Goal: Download file/media

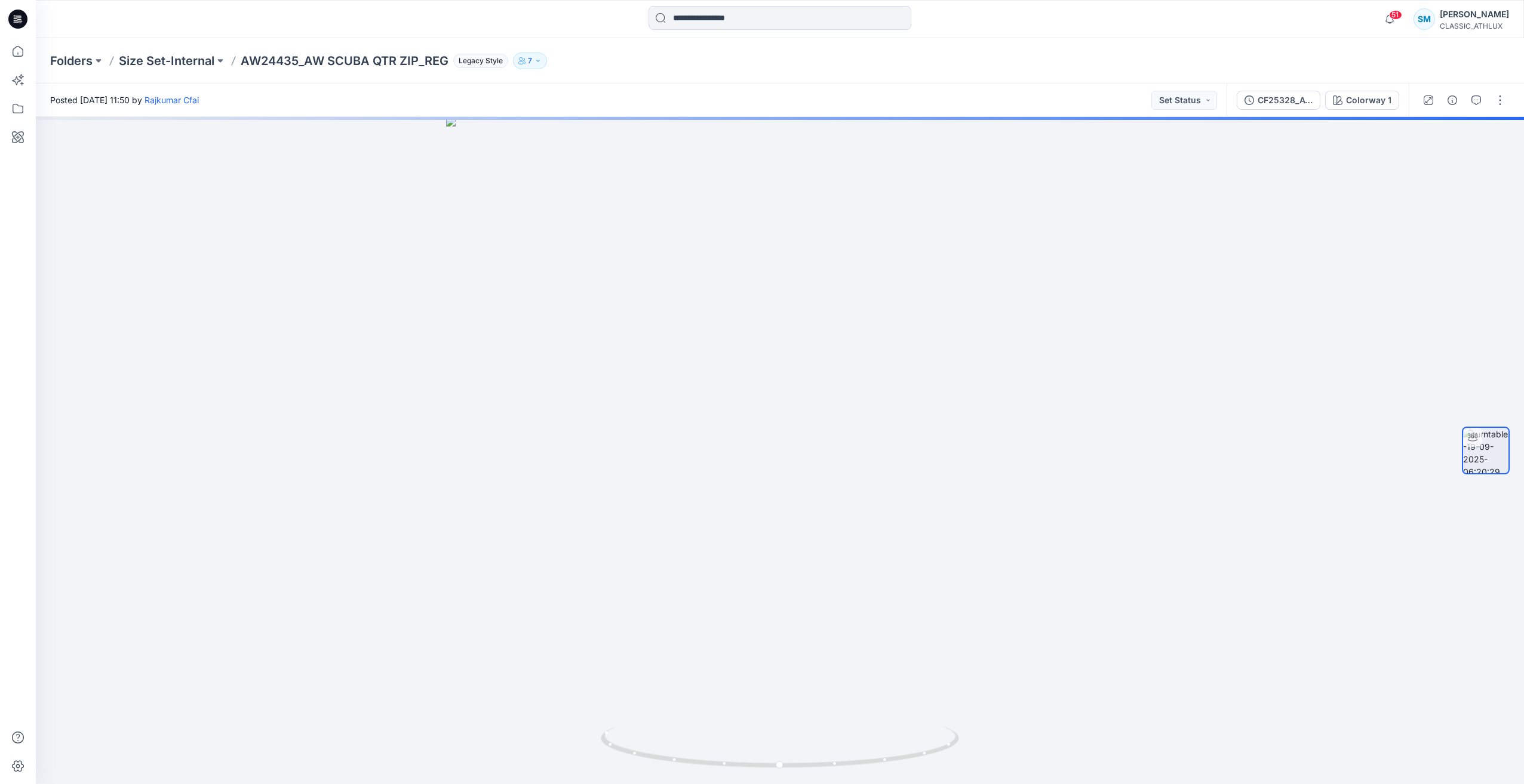
click at [15, 16] on icon at bounding box center [18, 15] width 6 height 1
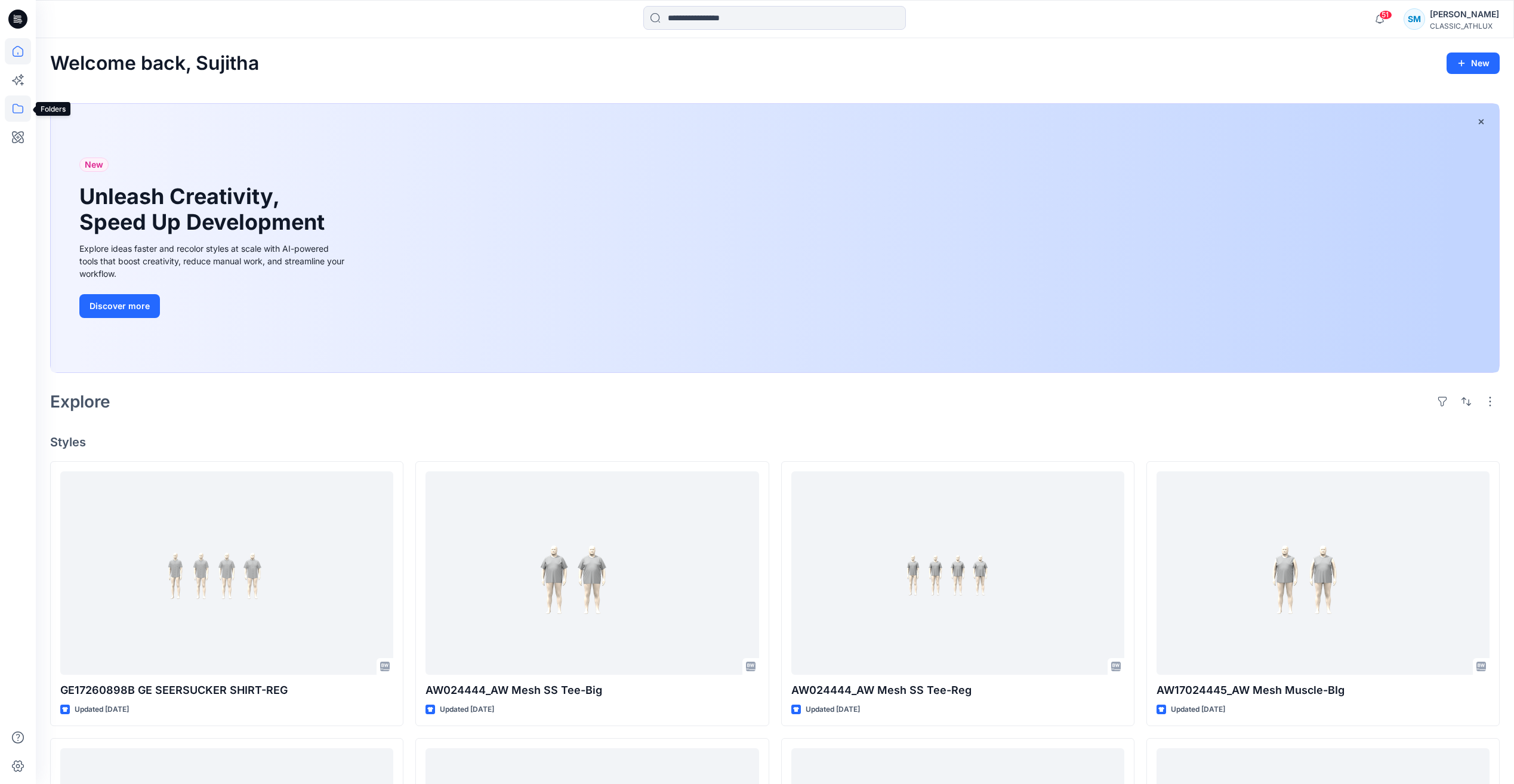
click at [23, 102] on icon at bounding box center [17, 108] width 26 height 26
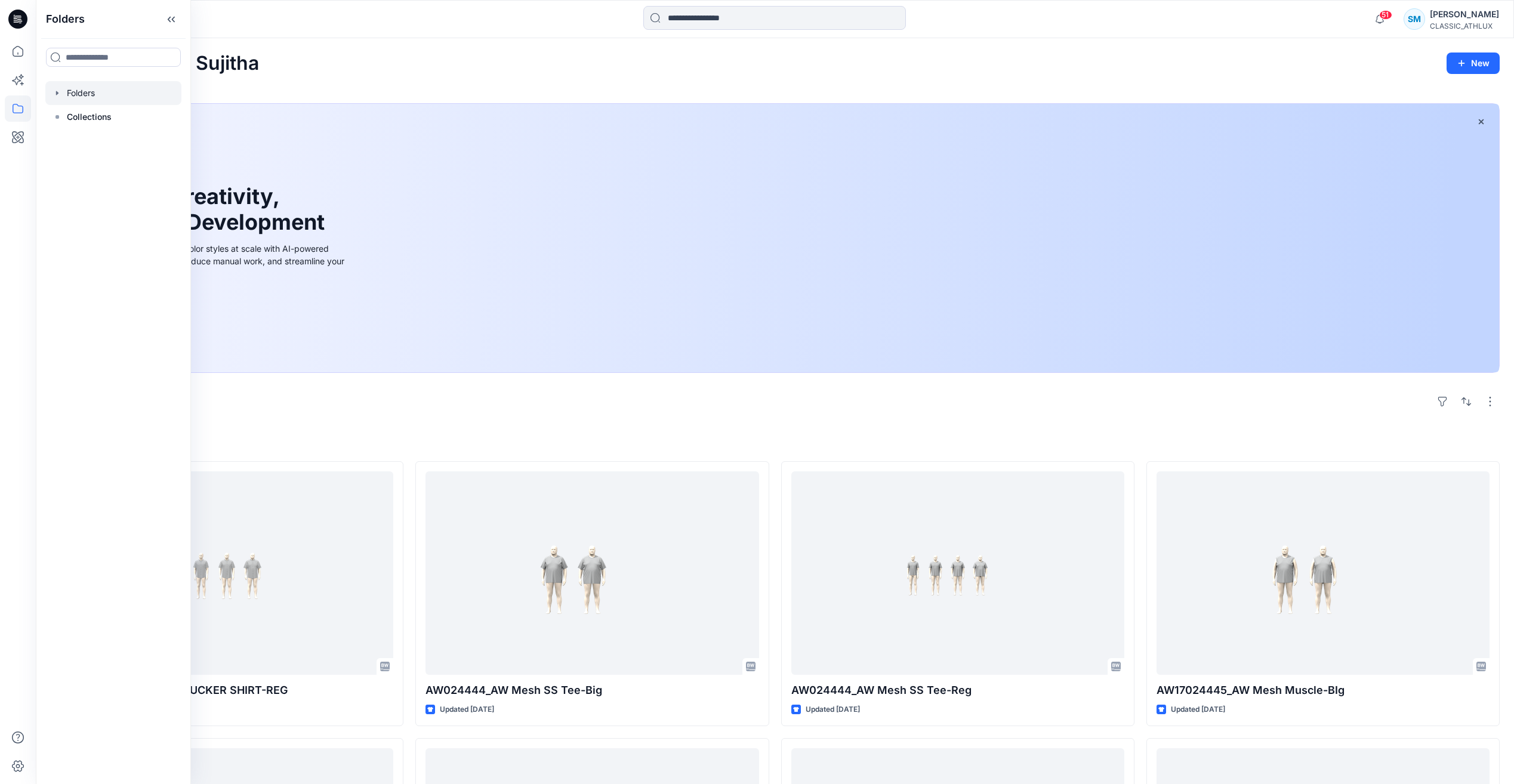
click at [106, 103] on div at bounding box center [113, 93] width 136 height 24
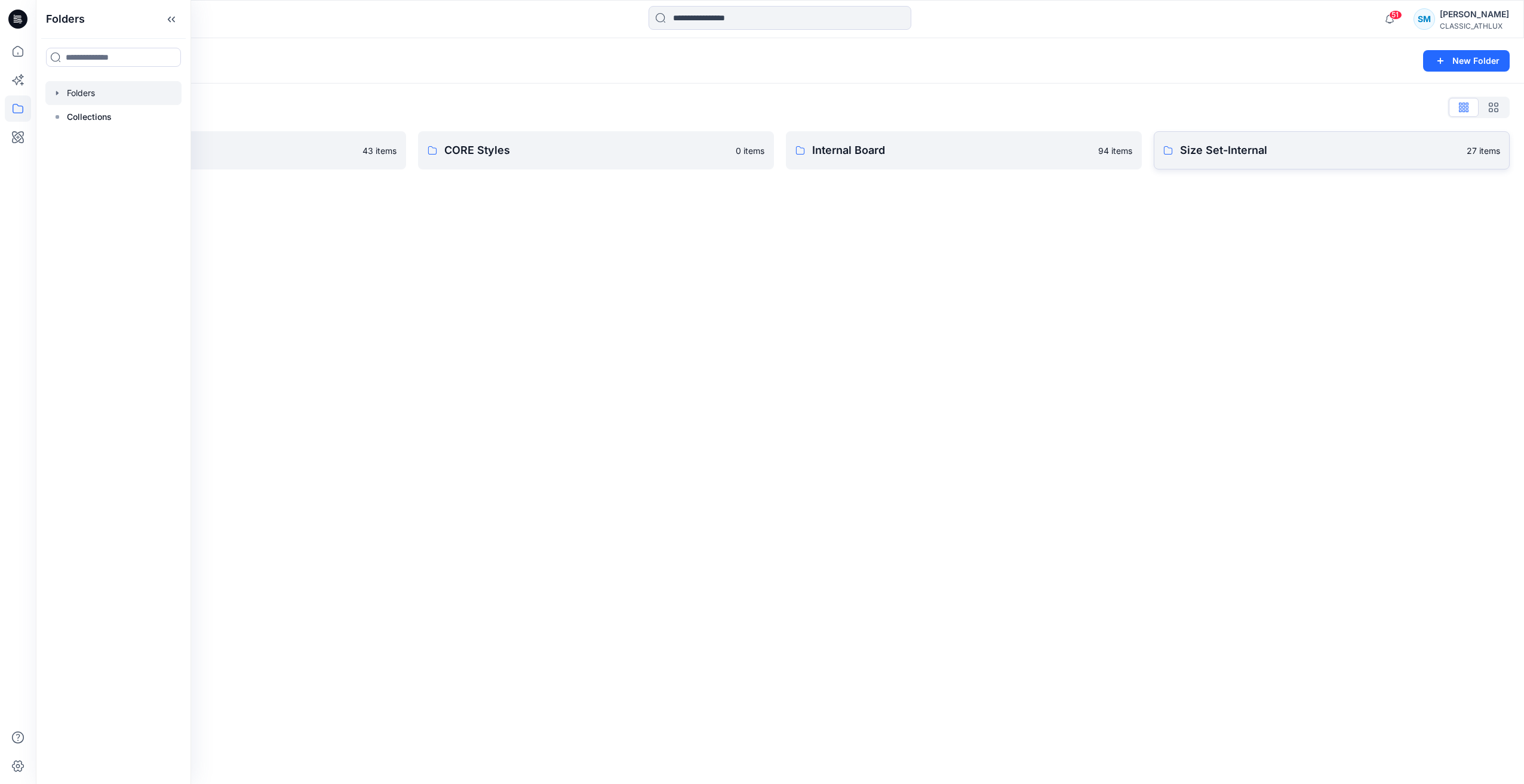
click at [1319, 155] on p "Size Set-Internal" at bounding box center [1320, 150] width 279 height 16
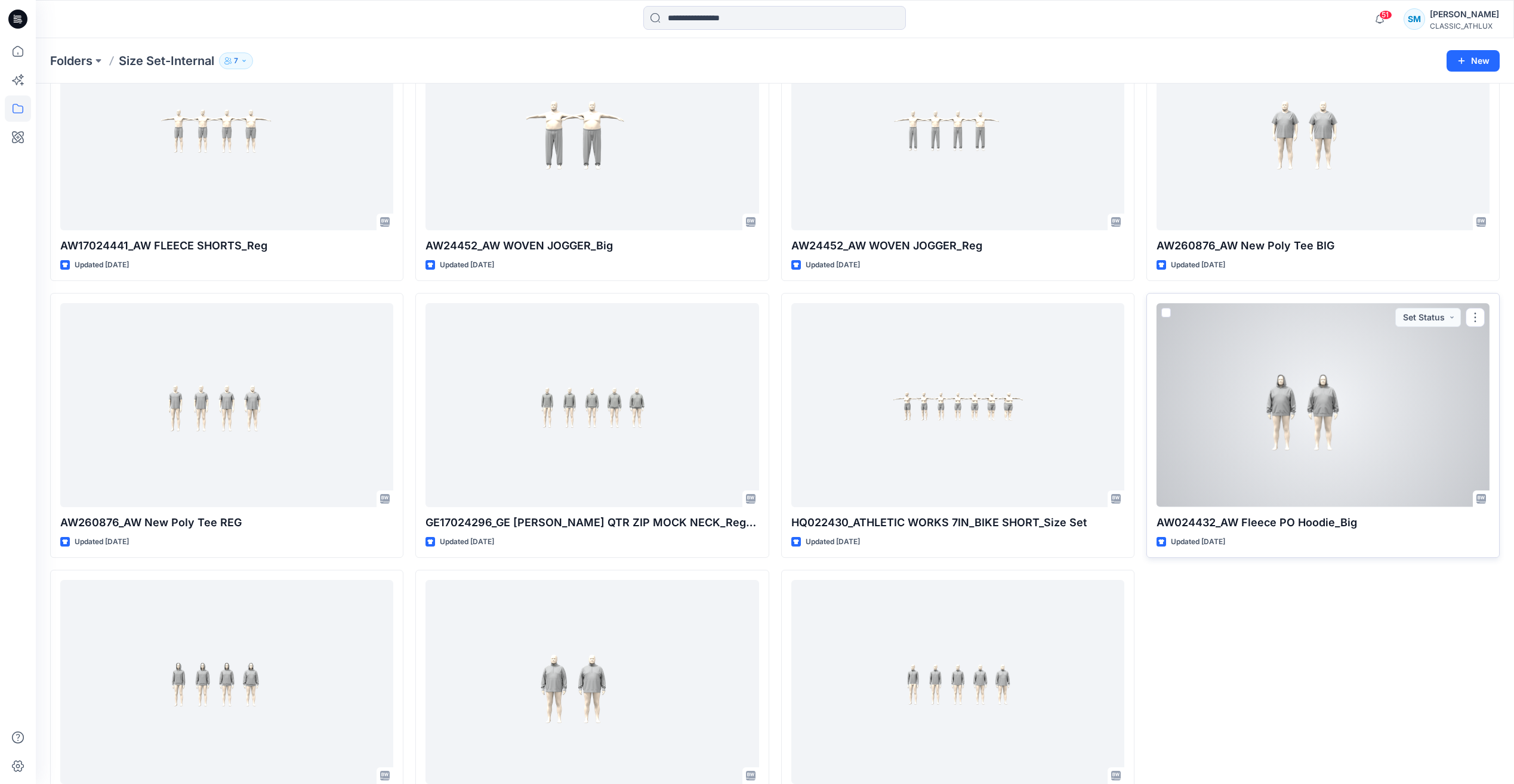
scroll to position [1290, 0]
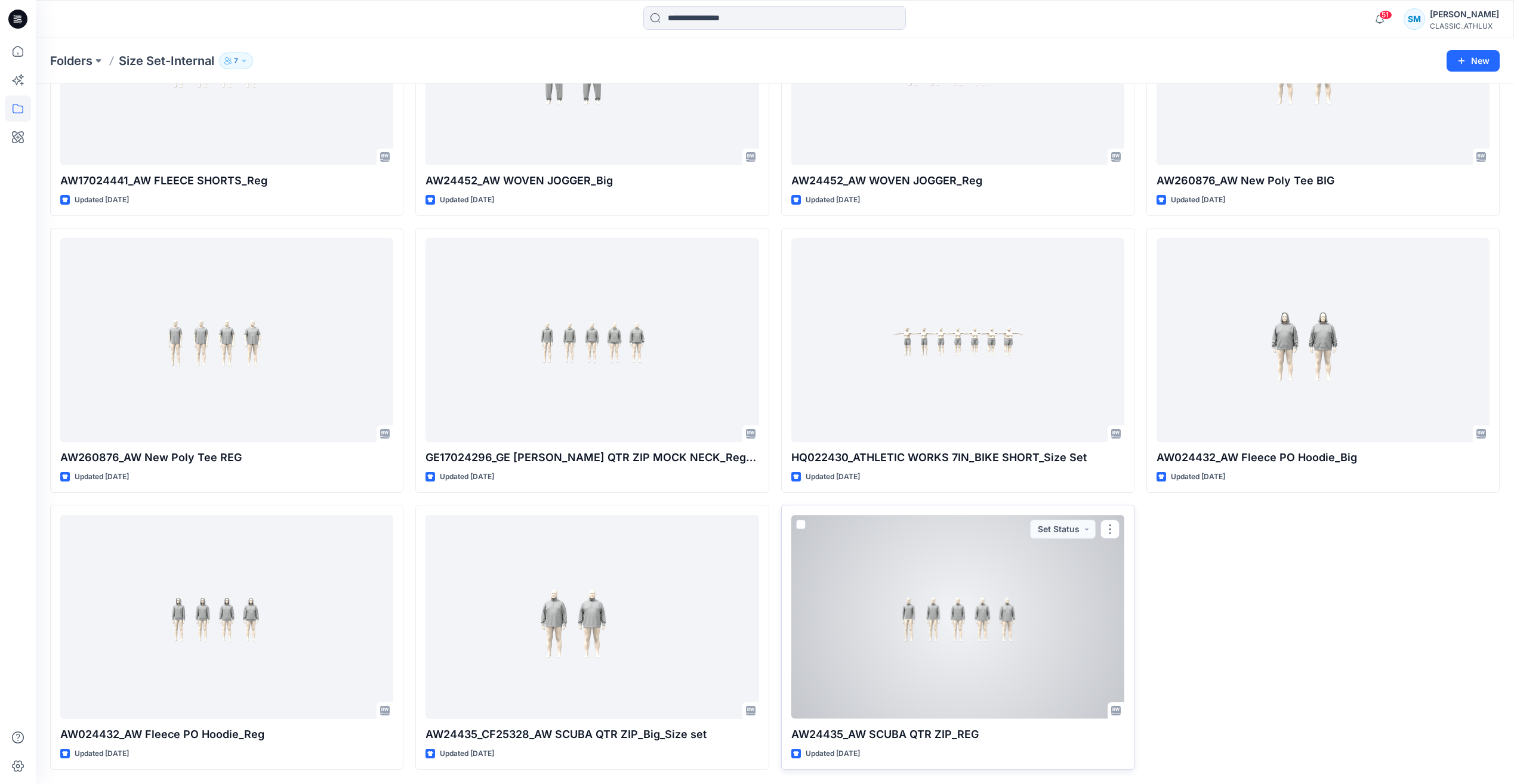
click at [1010, 651] on div at bounding box center [958, 616] width 333 height 203
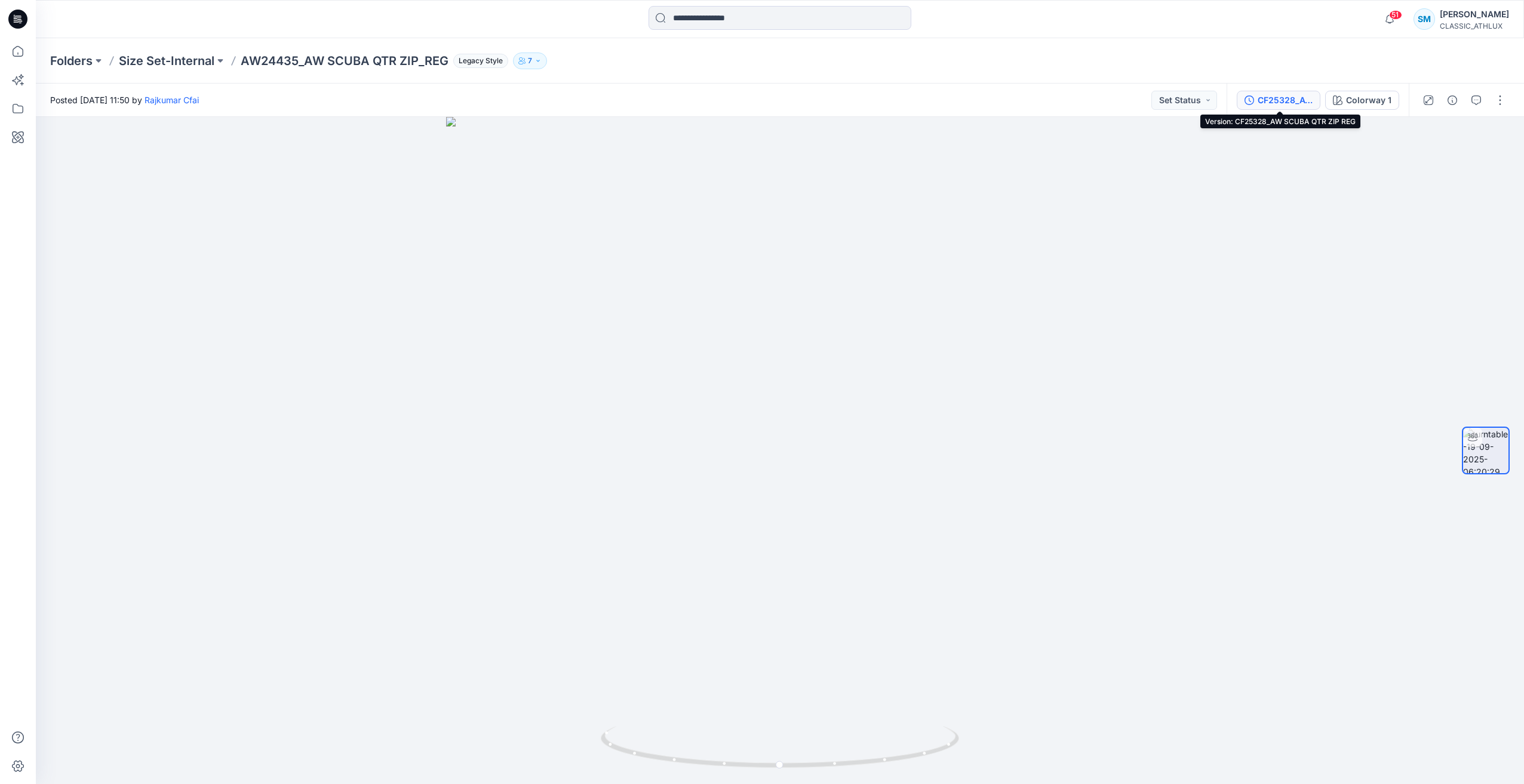
click at [1287, 104] on div "CF25328_AW SCUBA QTR ZIP REG" at bounding box center [1284, 100] width 54 height 13
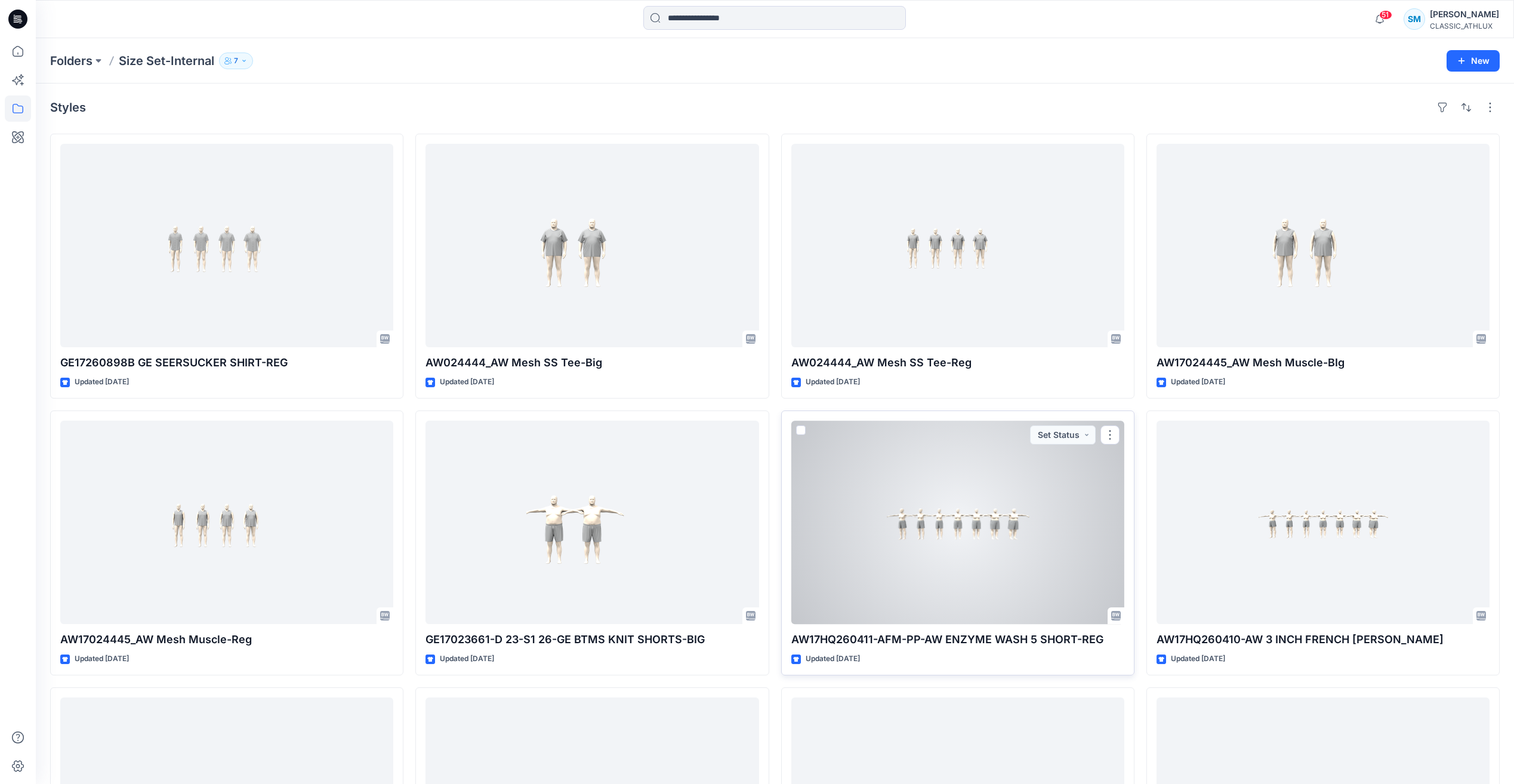
click at [1040, 522] on div at bounding box center [958, 522] width 333 height 203
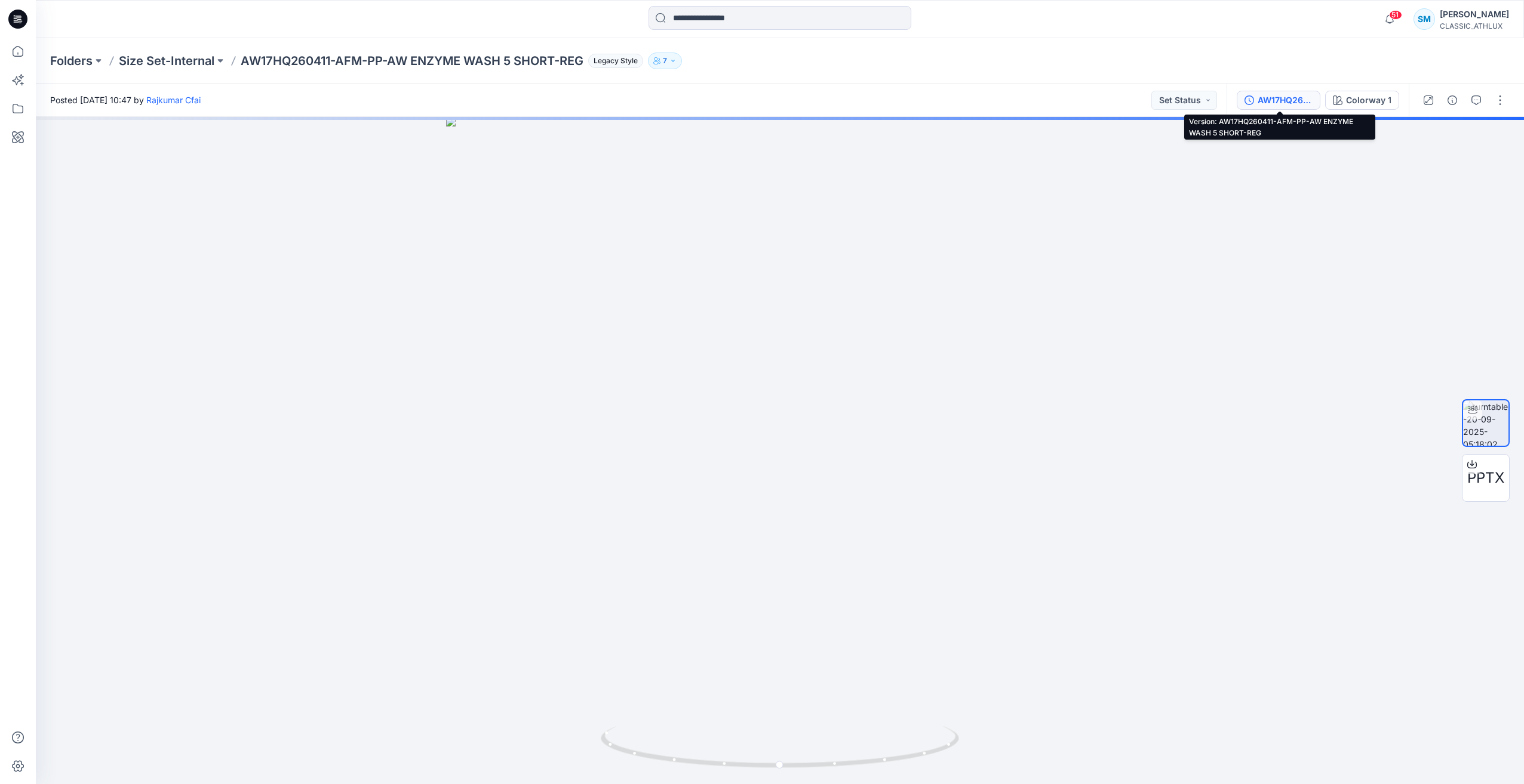
click at [1287, 95] on div "AW17HQ260411-AFM-PP-AW ENZYME WASH 5 SHORT-REG" at bounding box center [1284, 100] width 54 height 13
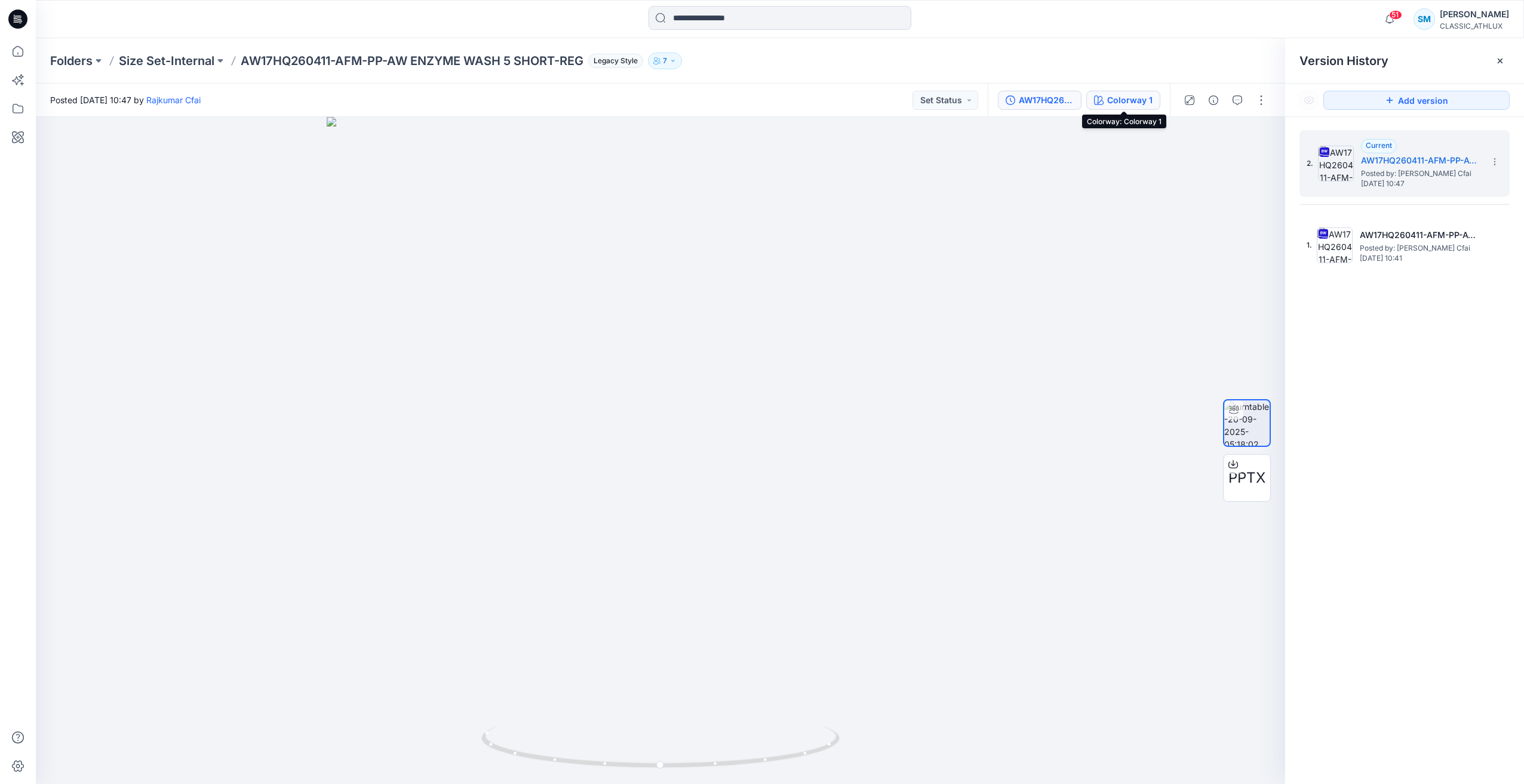
click at [1124, 105] on div "Colorway 1" at bounding box center [1129, 100] width 45 height 13
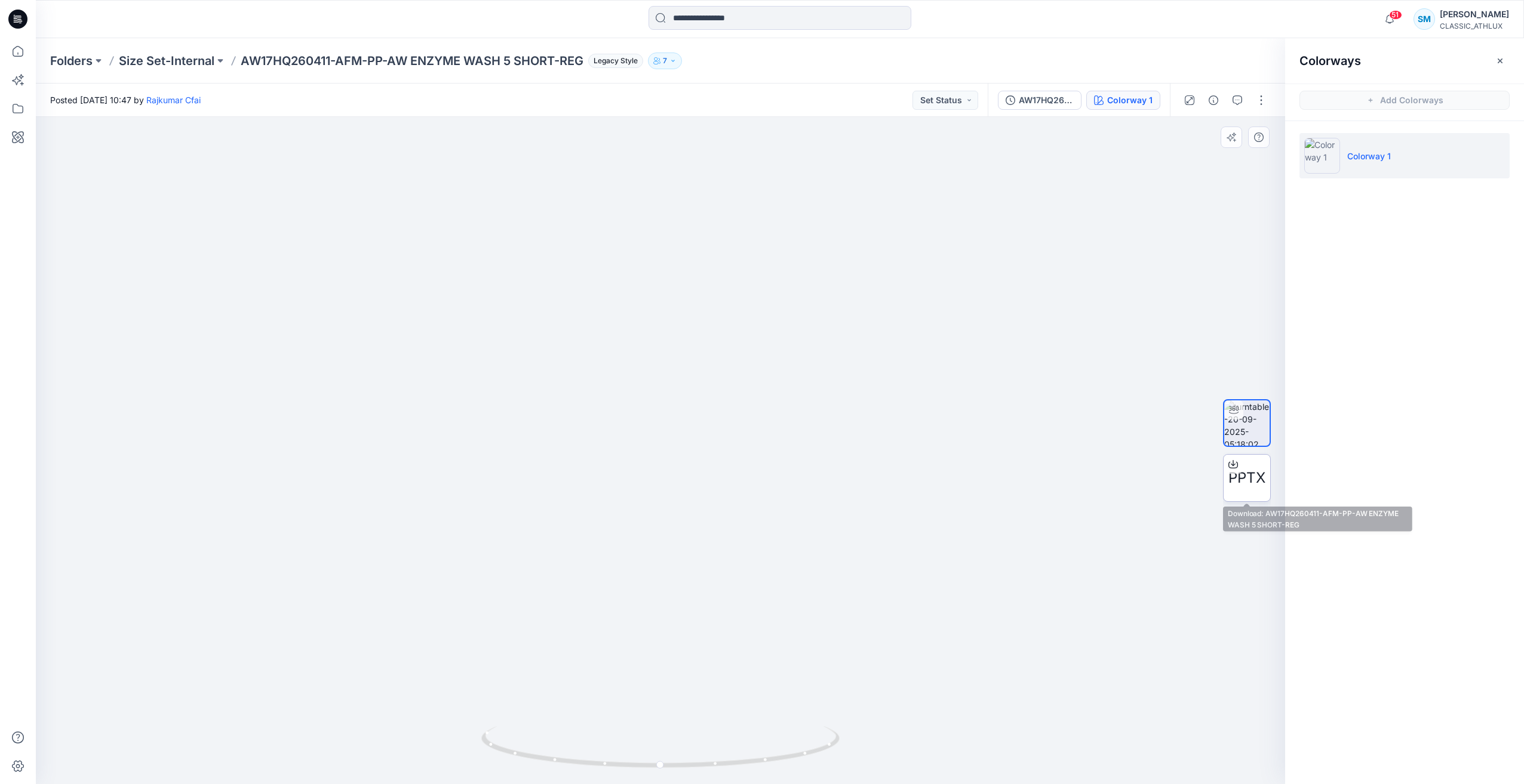
click at [1241, 494] on div "PPTX" at bounding box center [1247, 478] width 48 height 48
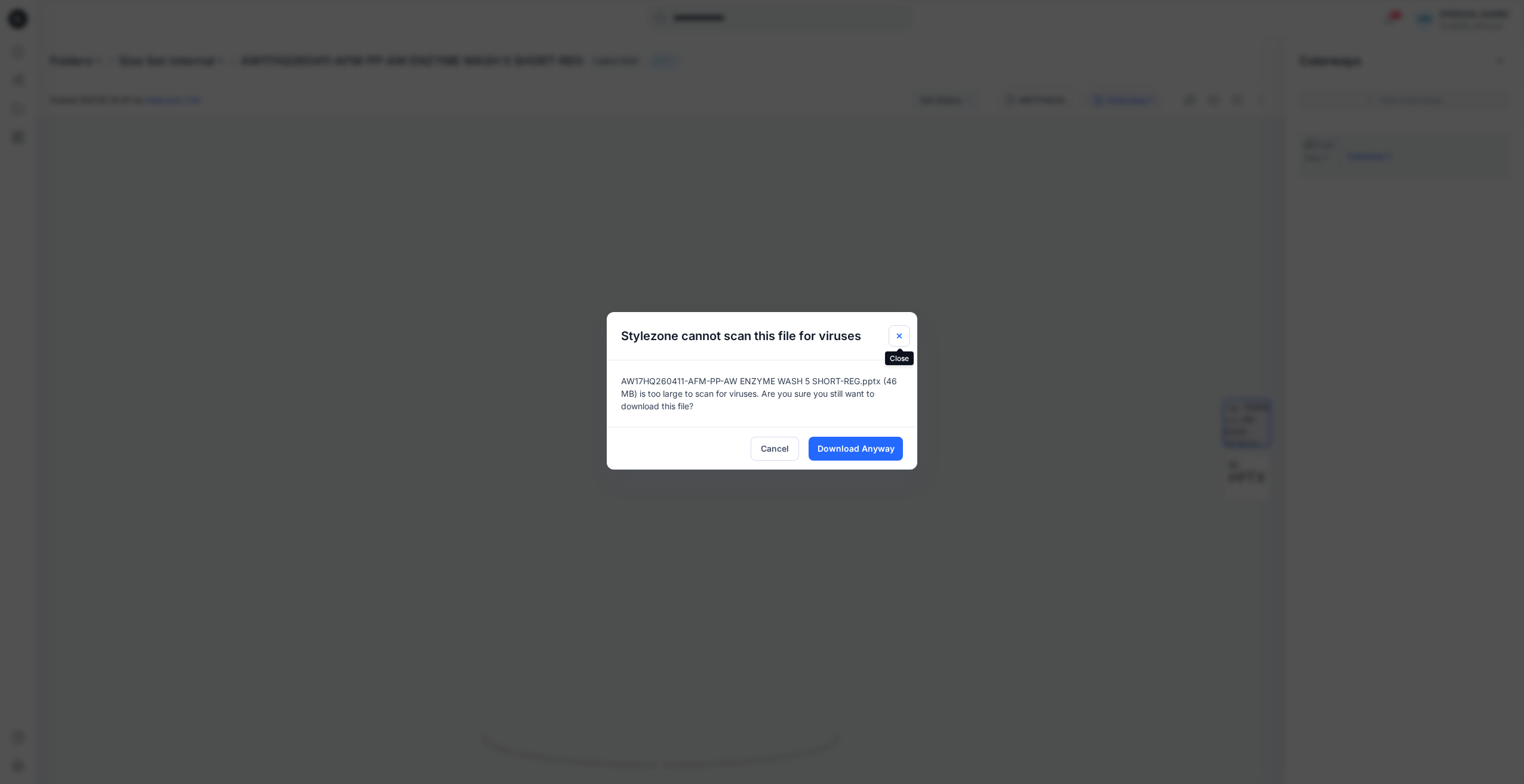
click at [899, 331] on icon "Close" at bounding box center [899, 336] width 10 height 10
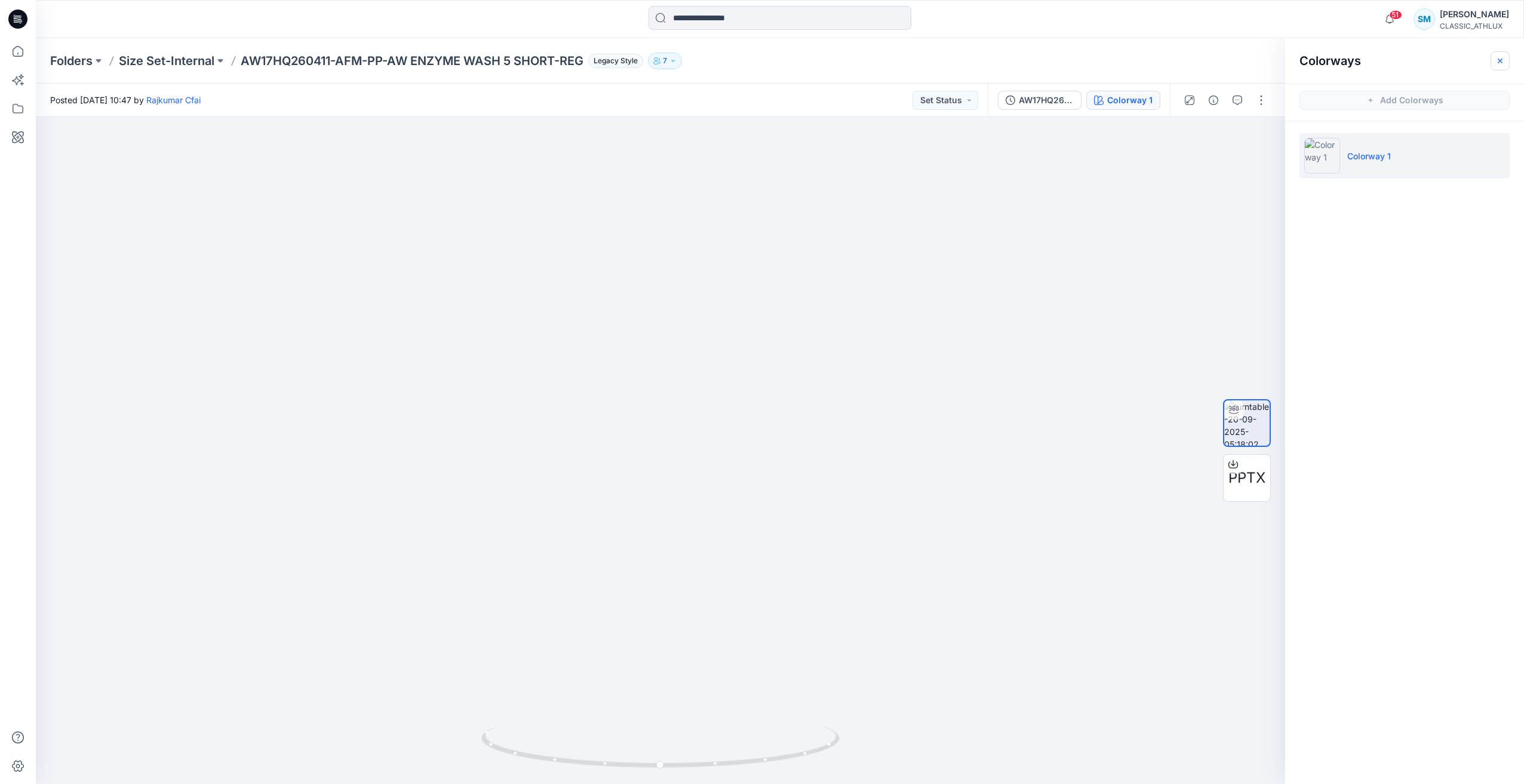
click at [1499, 58] on icon "button" at bounding box center [1500, 61] width 10 height 10
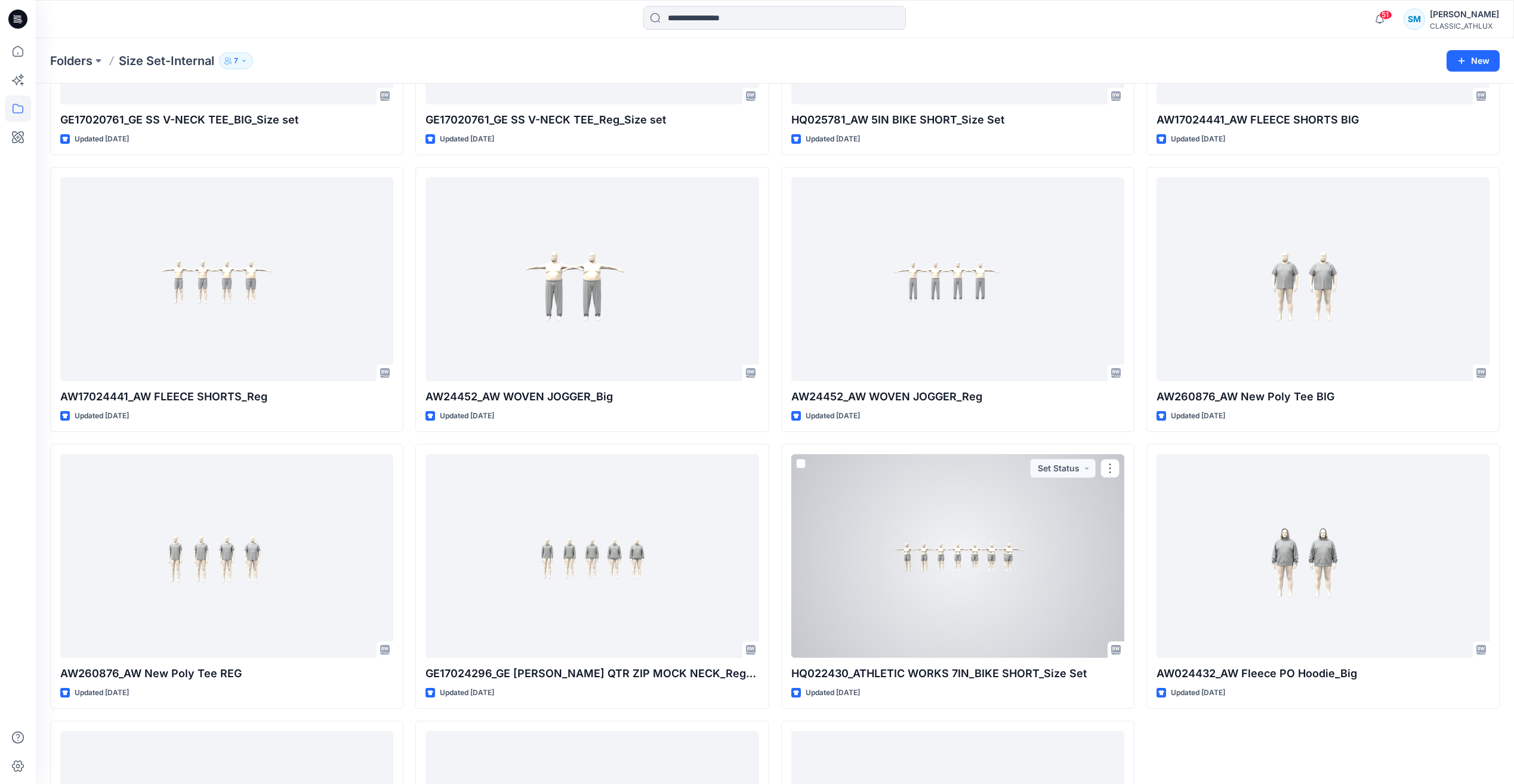
scroll to position [1290, 0]
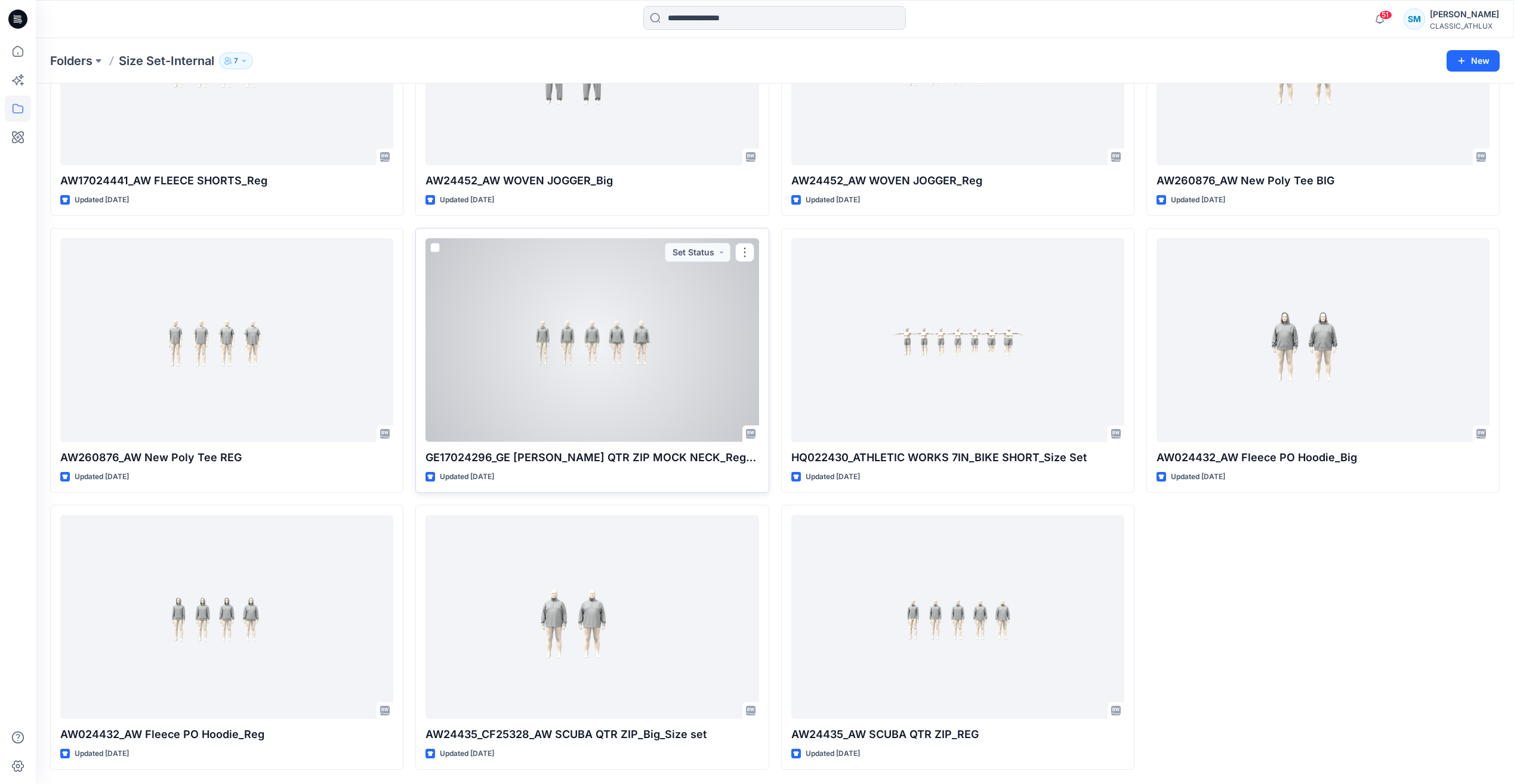
click at [658, 369] on div at bounding box center [592, 339] width 333 height 203
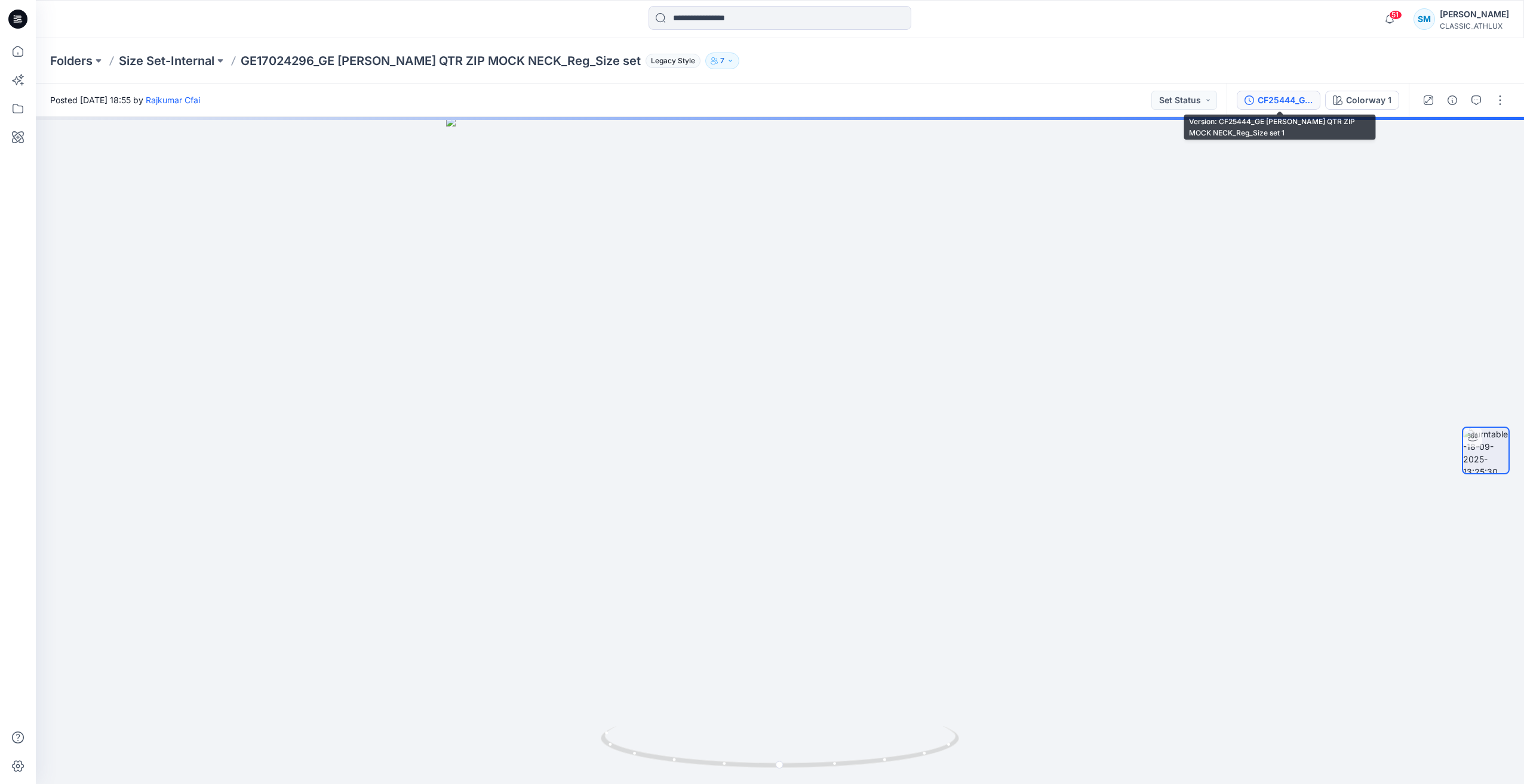
click at [1279, 104] on div "CF25444_GE [PERSON_NAME] QTR ZIP MOCK NECK_Reg_Size set 1" at bounding box center [1284, 100] width 54 height 13
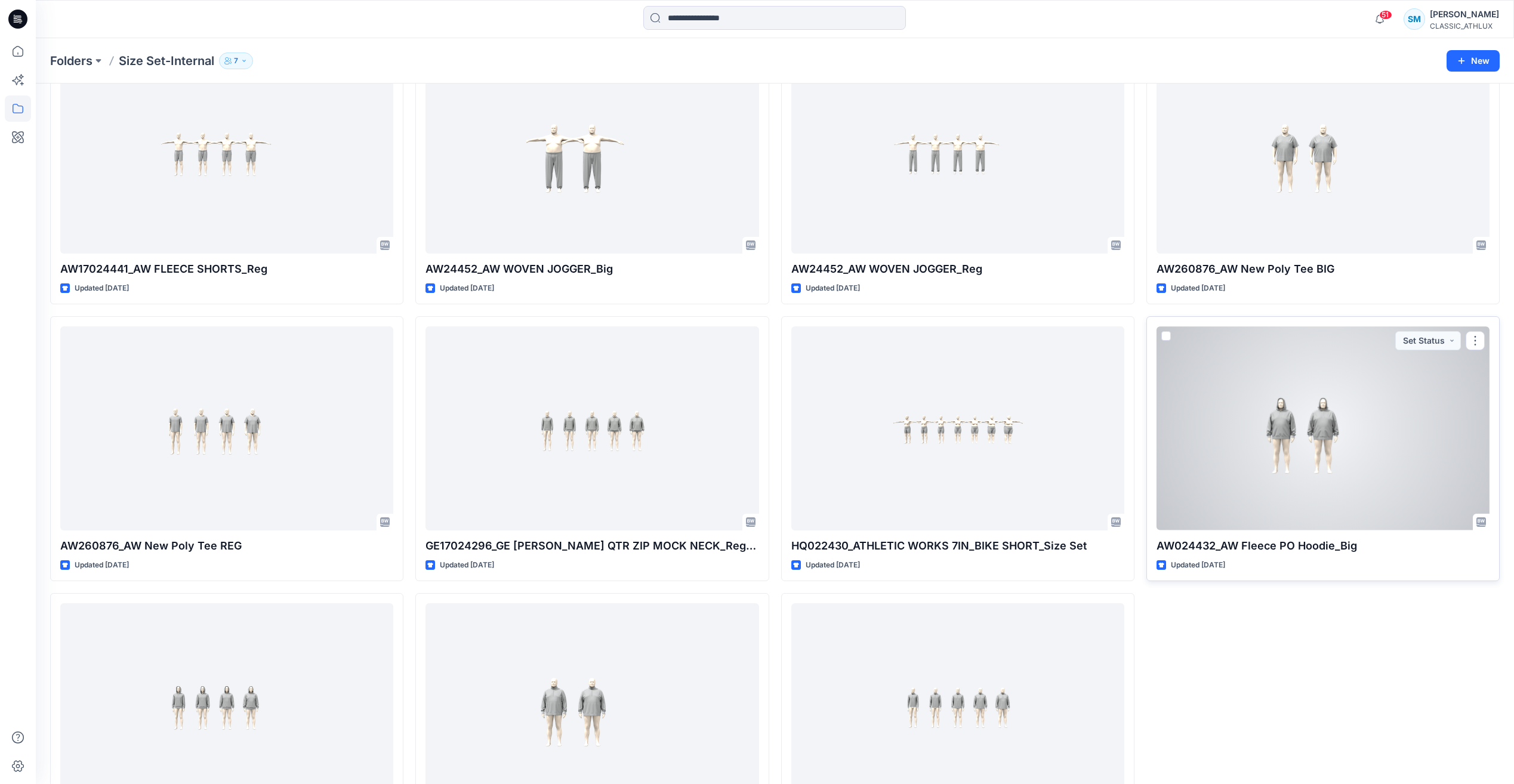
scroll to position [1290, 0]
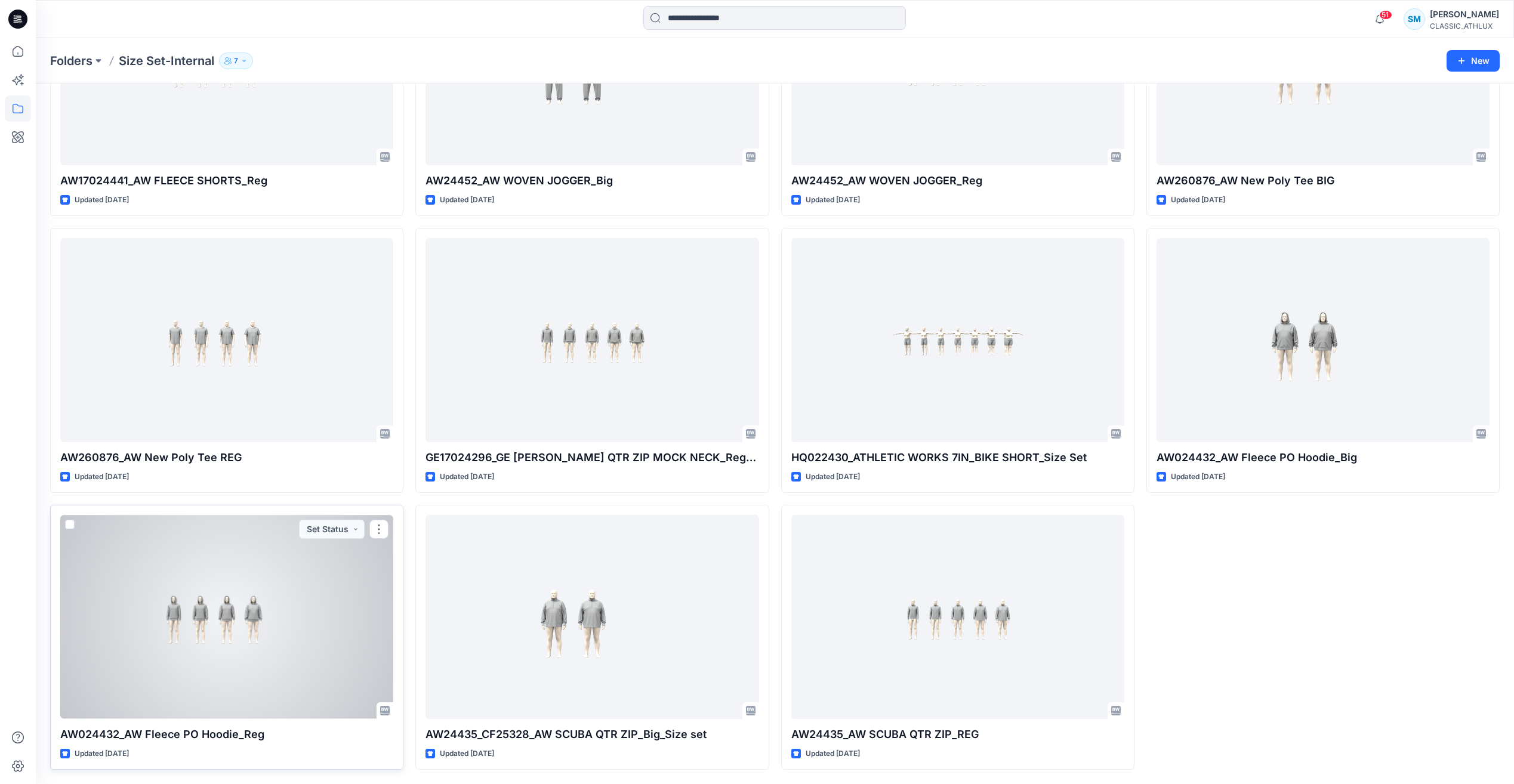
click at [273, 650] on div at bounding box center [226, 616] width 333 height 203
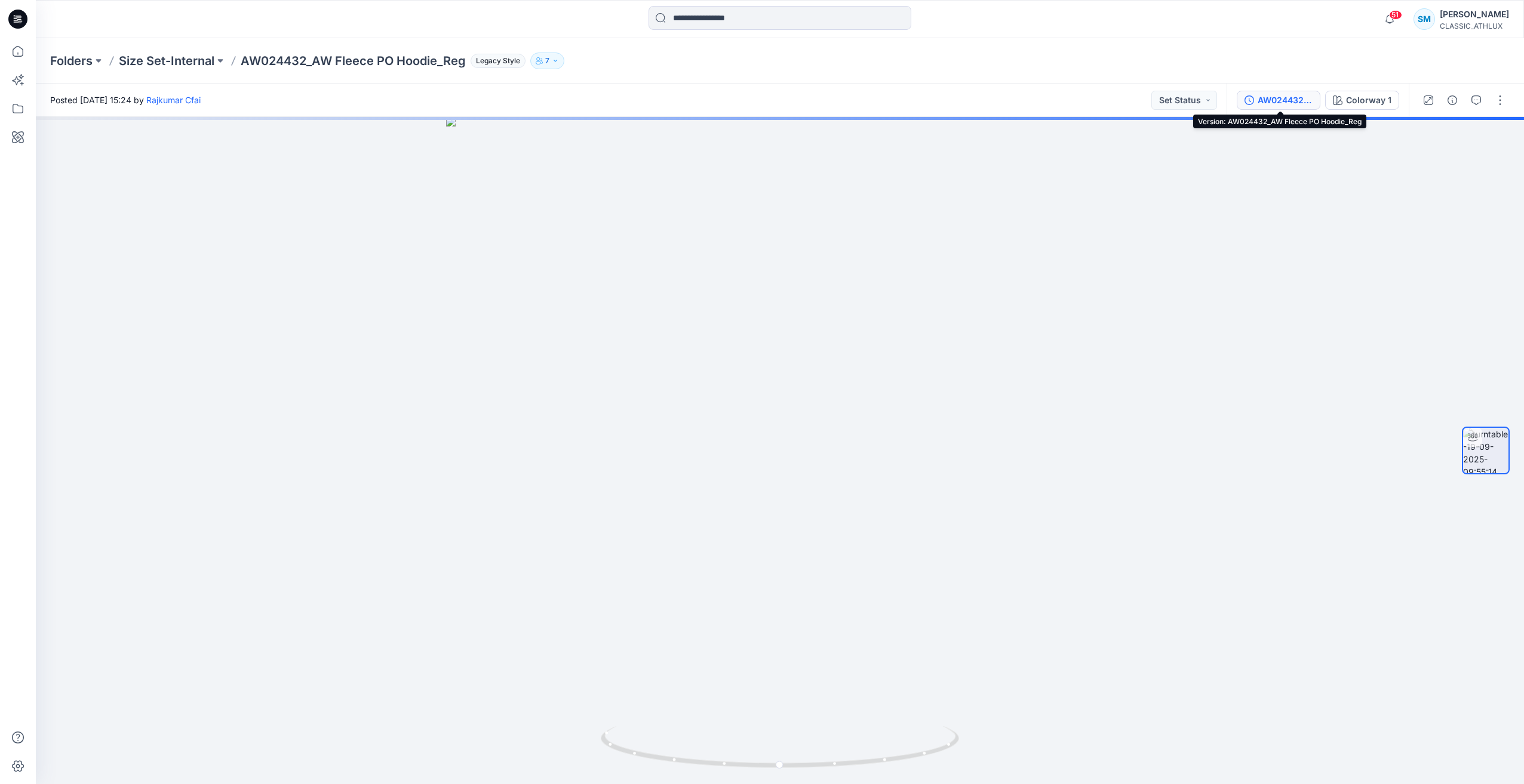
click at [1294, 97] on div "AW024432_AW Fleece PO Hoodie_Reg" at bounding box center [1284, 100] width 54 height 13
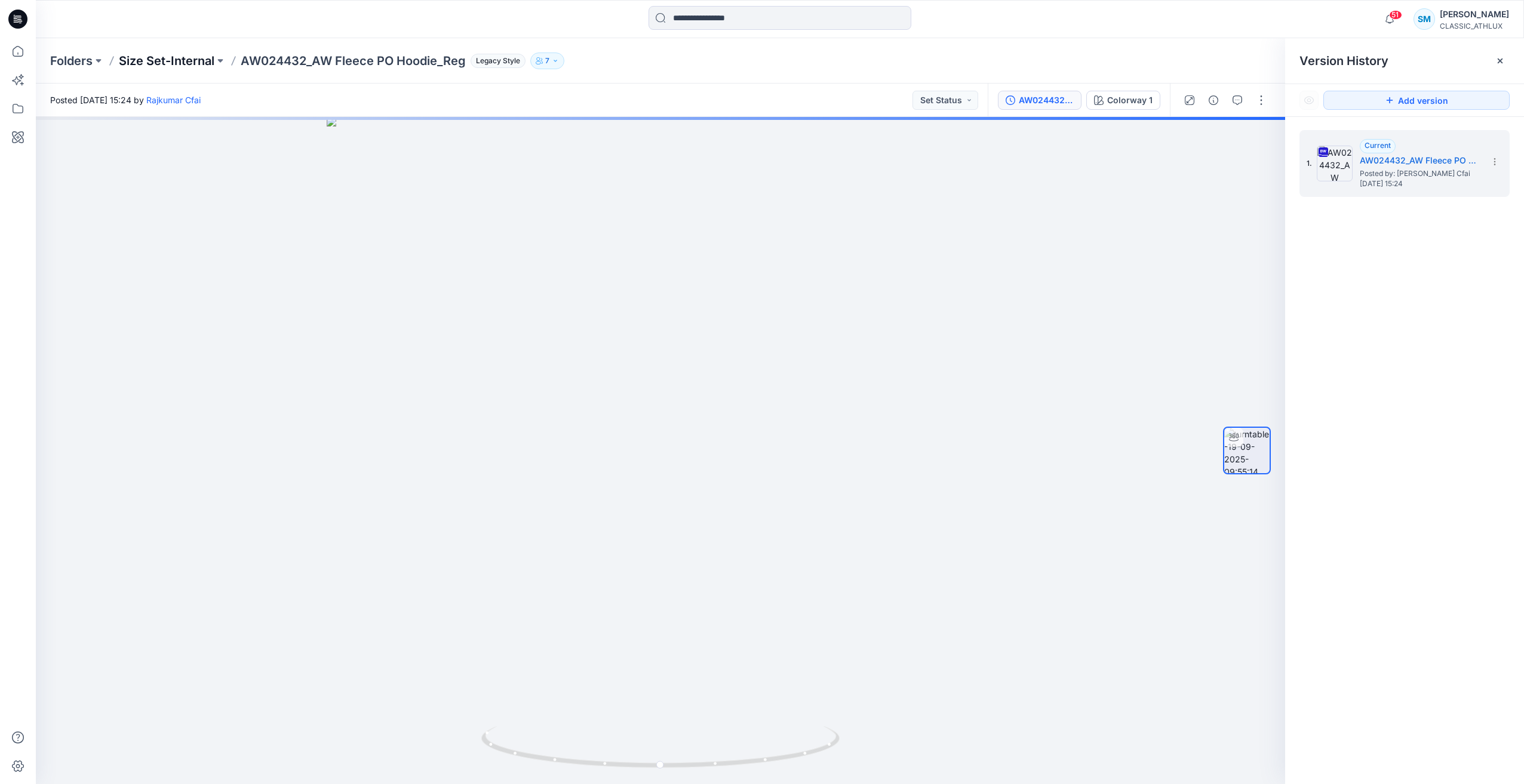
click at [202, 60] on p "Size Set-Internal" at bounding box center [166, 60] width 96 height 16
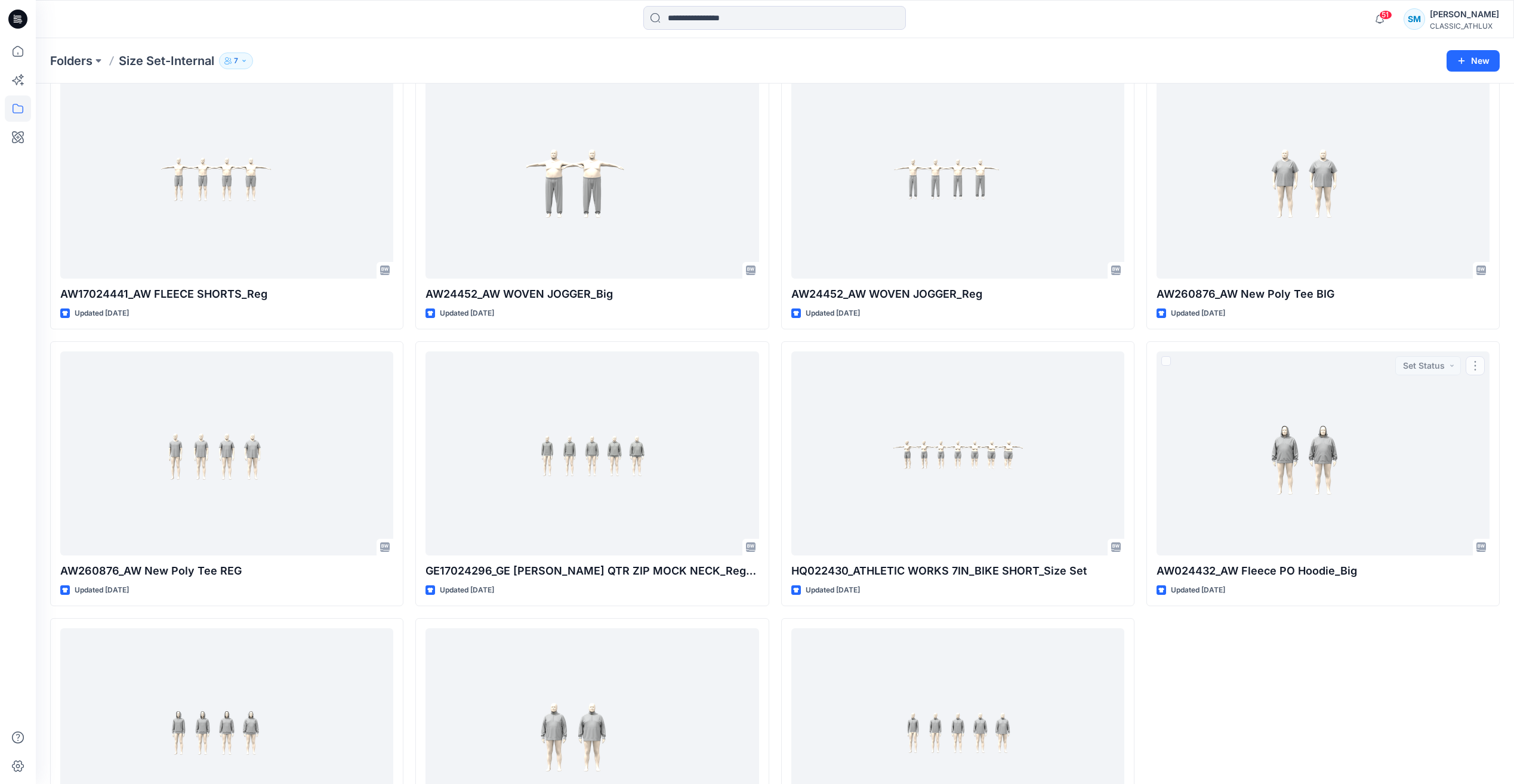
scroll to position [1290, 0]
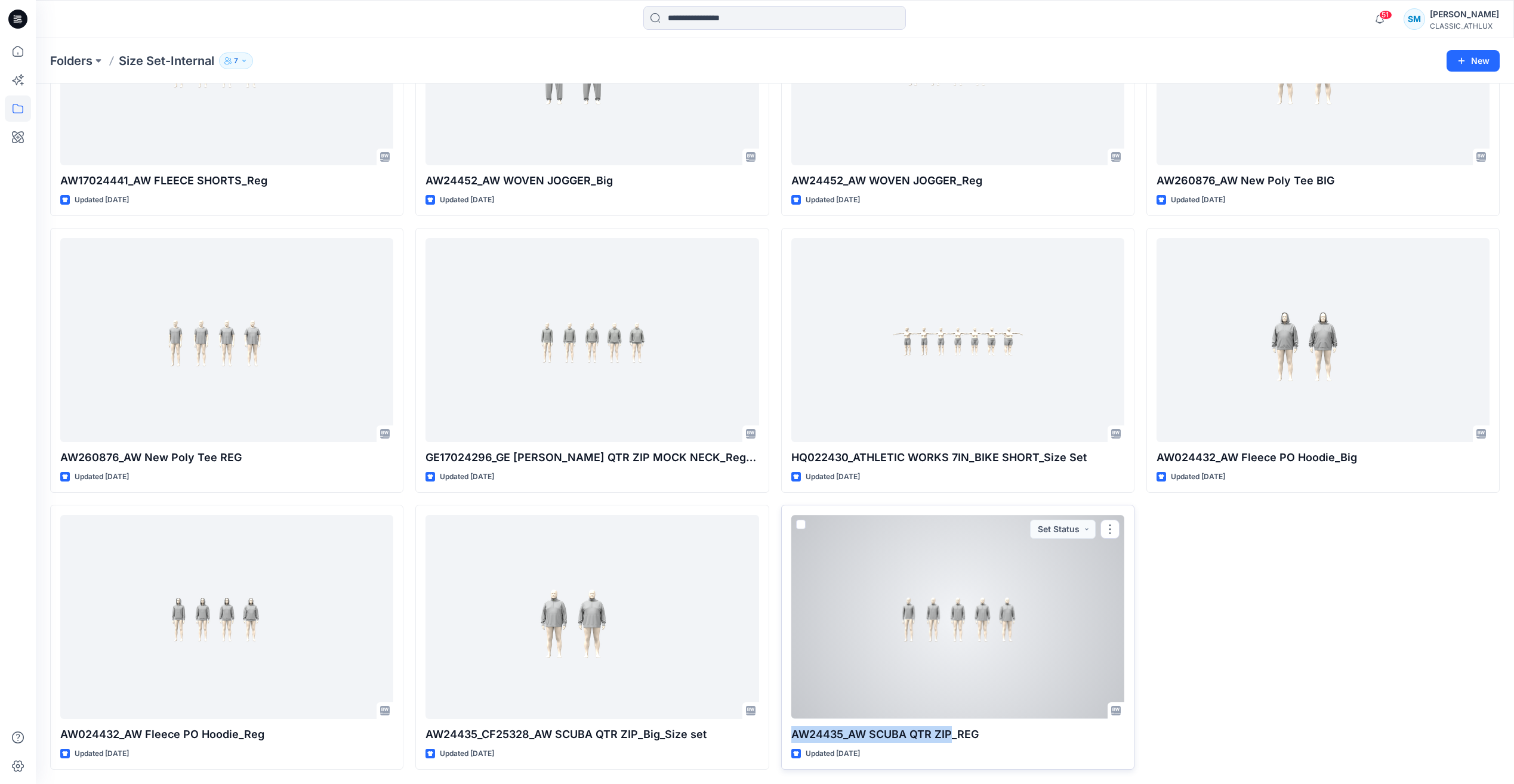
drag, startPoint x: 790, startPoint y: 731, endPoint x: 949, endPoint y: 735, distance: 159.1
click at [949, 735] on div "AW24435_AW SCUBA QTR ZIP_REG Updated [DATE] Set Status" at bounding box center [958, 637] width 353 height 265
copy p "AW24435_AW SCUBA QTR ZIP"
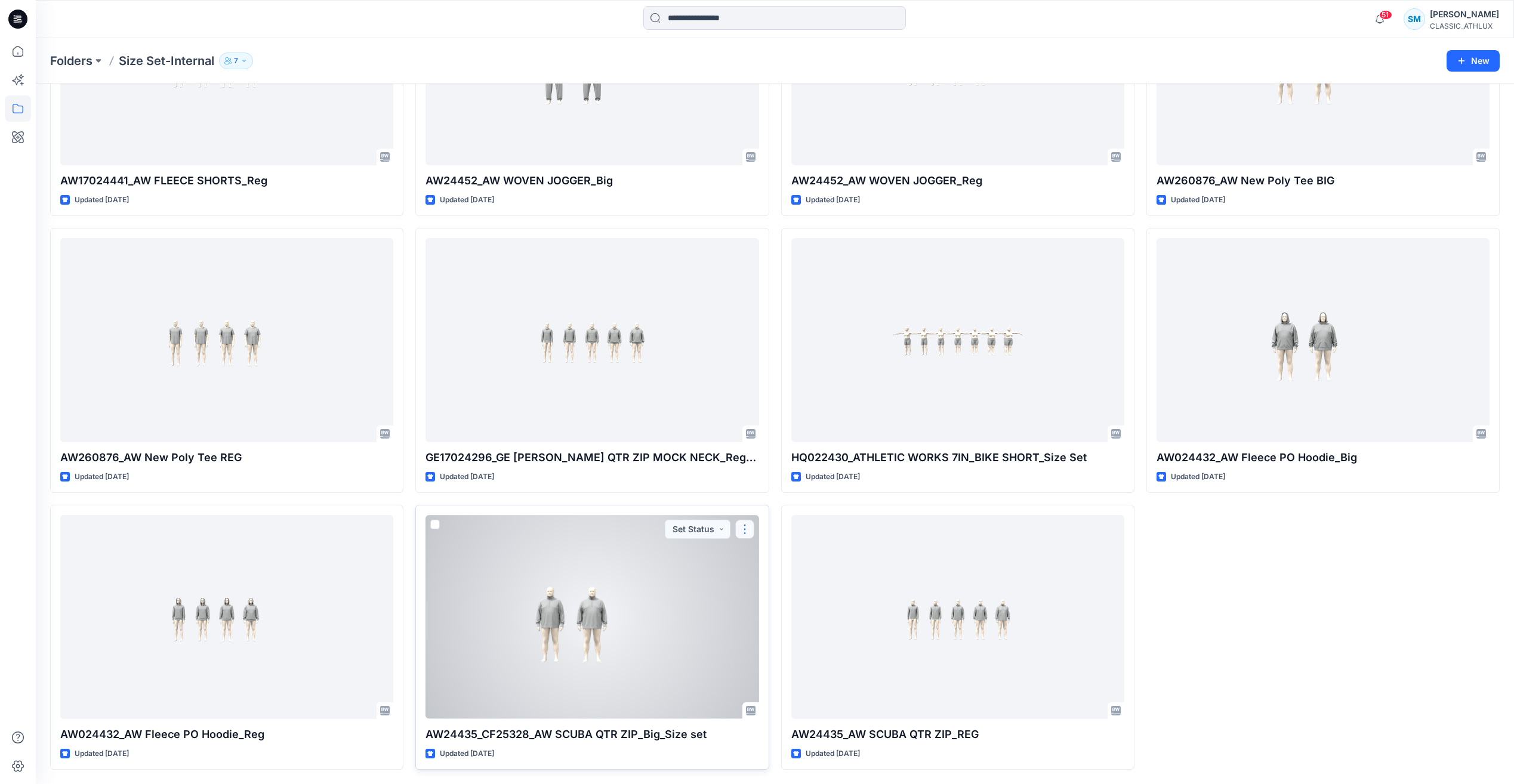
click at [746, 529] on button "button" at bounding box center [745, 529] width 19 height 19
click at [596, 618] on div at bounding box center [592, 616] width 333 height 203
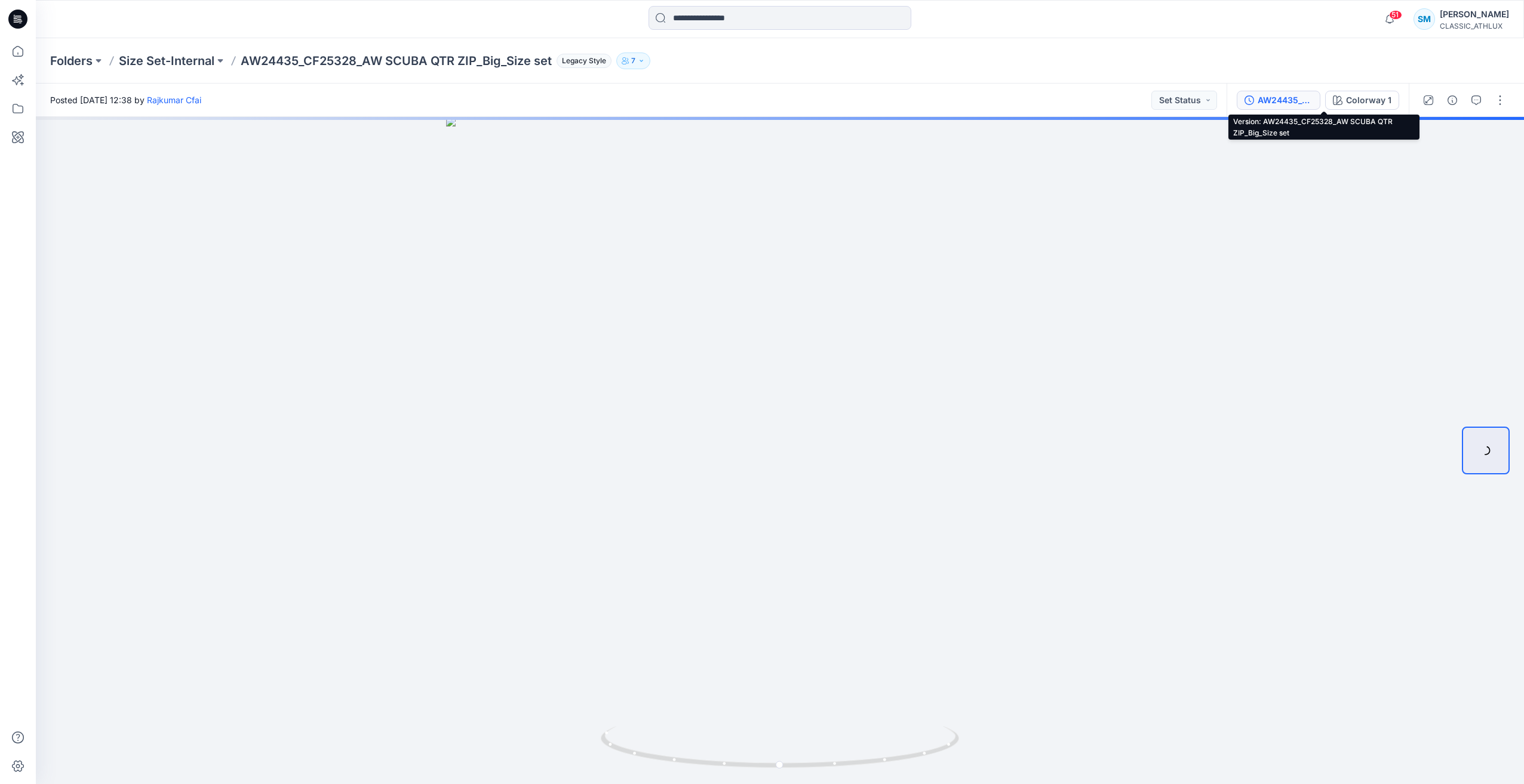
click at [1259, 98] on div "AW24435_CF25328_AW SCUBA QTR ZIP_Big_Size set" at bounding box center [1284, 100] width 54 height 13
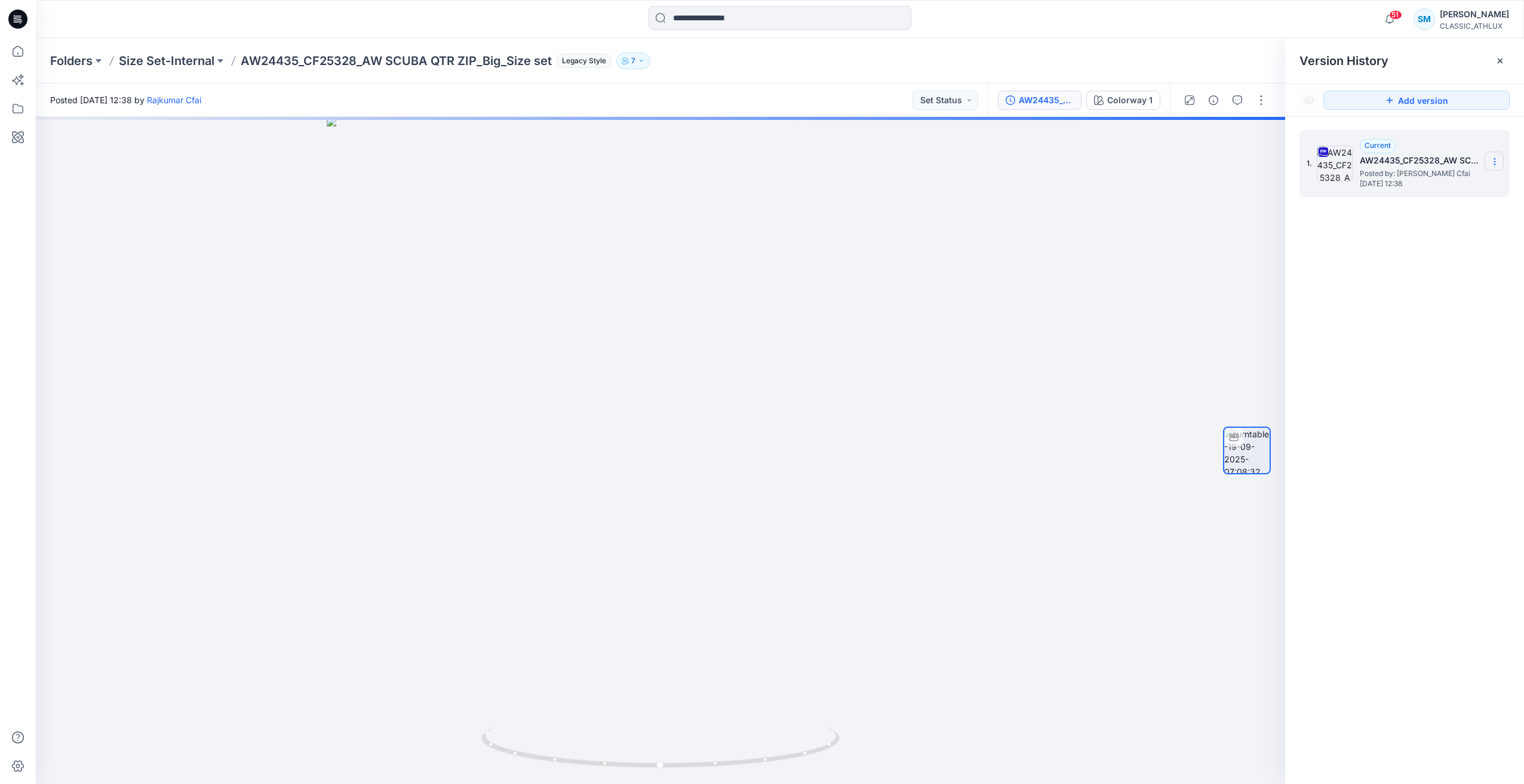
click at [1496, 164] on icon at bounding box center [1494, 161] width 10 height 10
click at [1463, 188] on span "Download Source BW File" at bounding box center [1434, 184] width 100 height 14
click at [177, 53] on p "Size Set-Internal" at bounding box center [166, 60] width 96 height 16
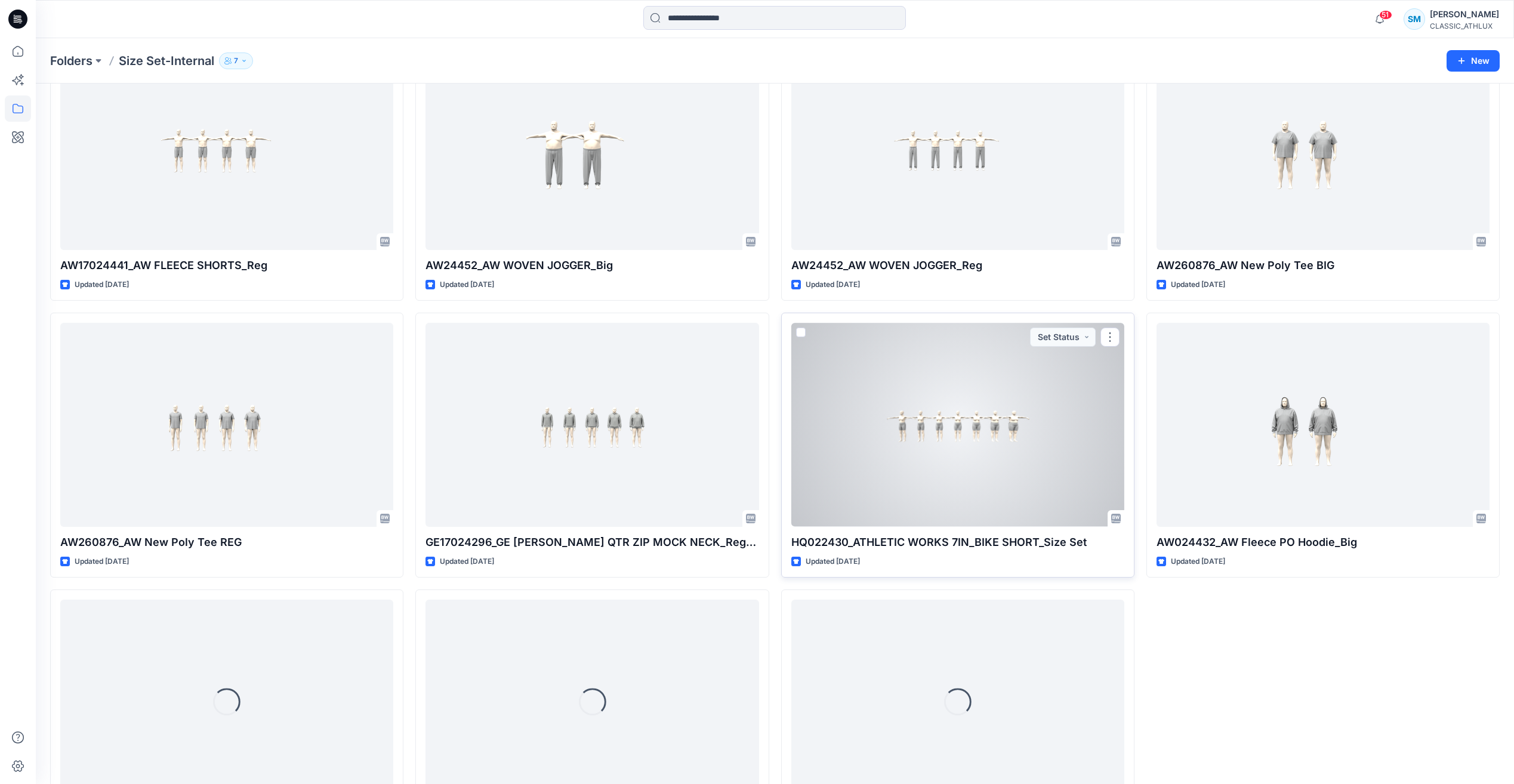
scroll to position [1290, 0]
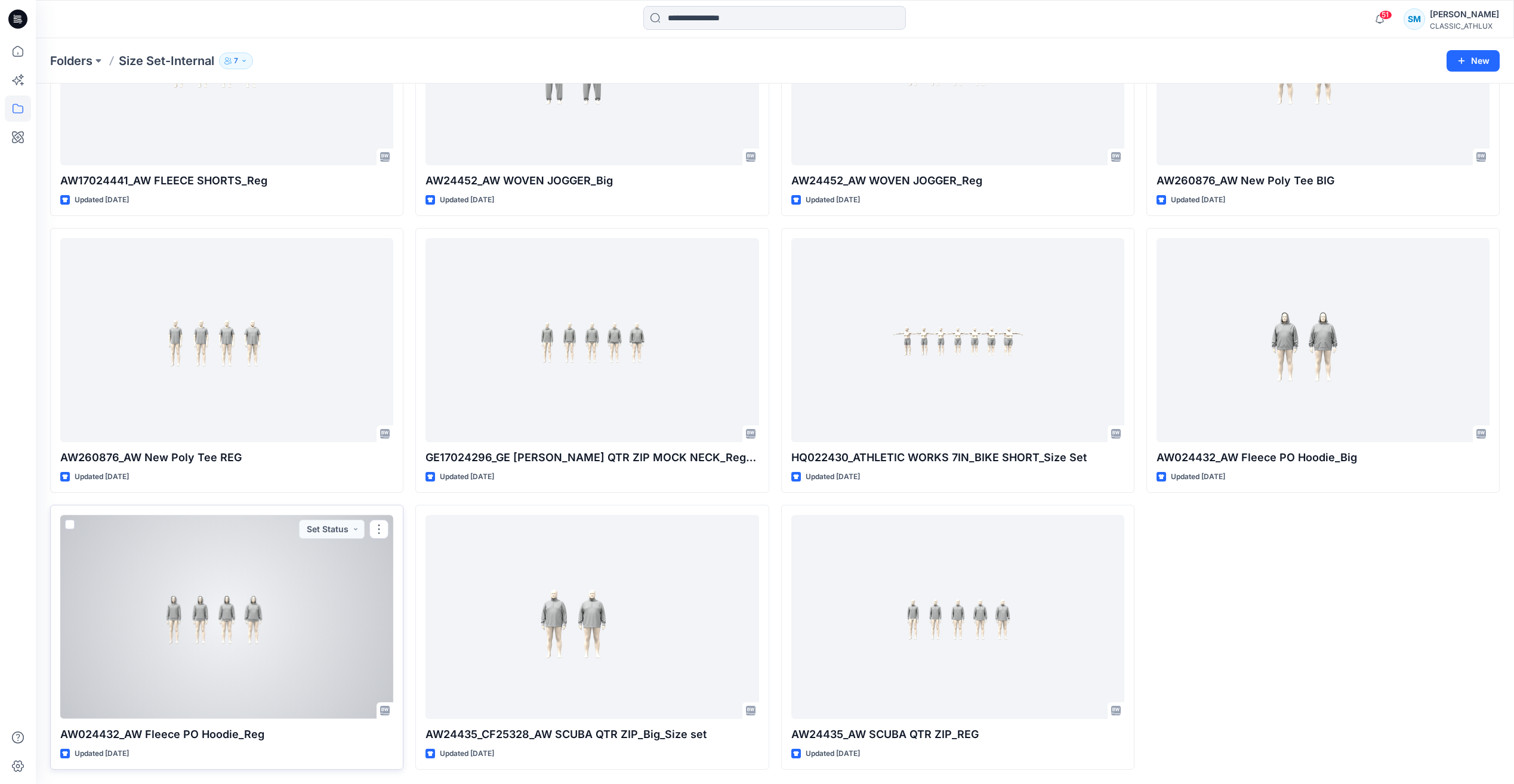
click at [350, 649] on div at bounding box center [226, 616] width 333 height 203
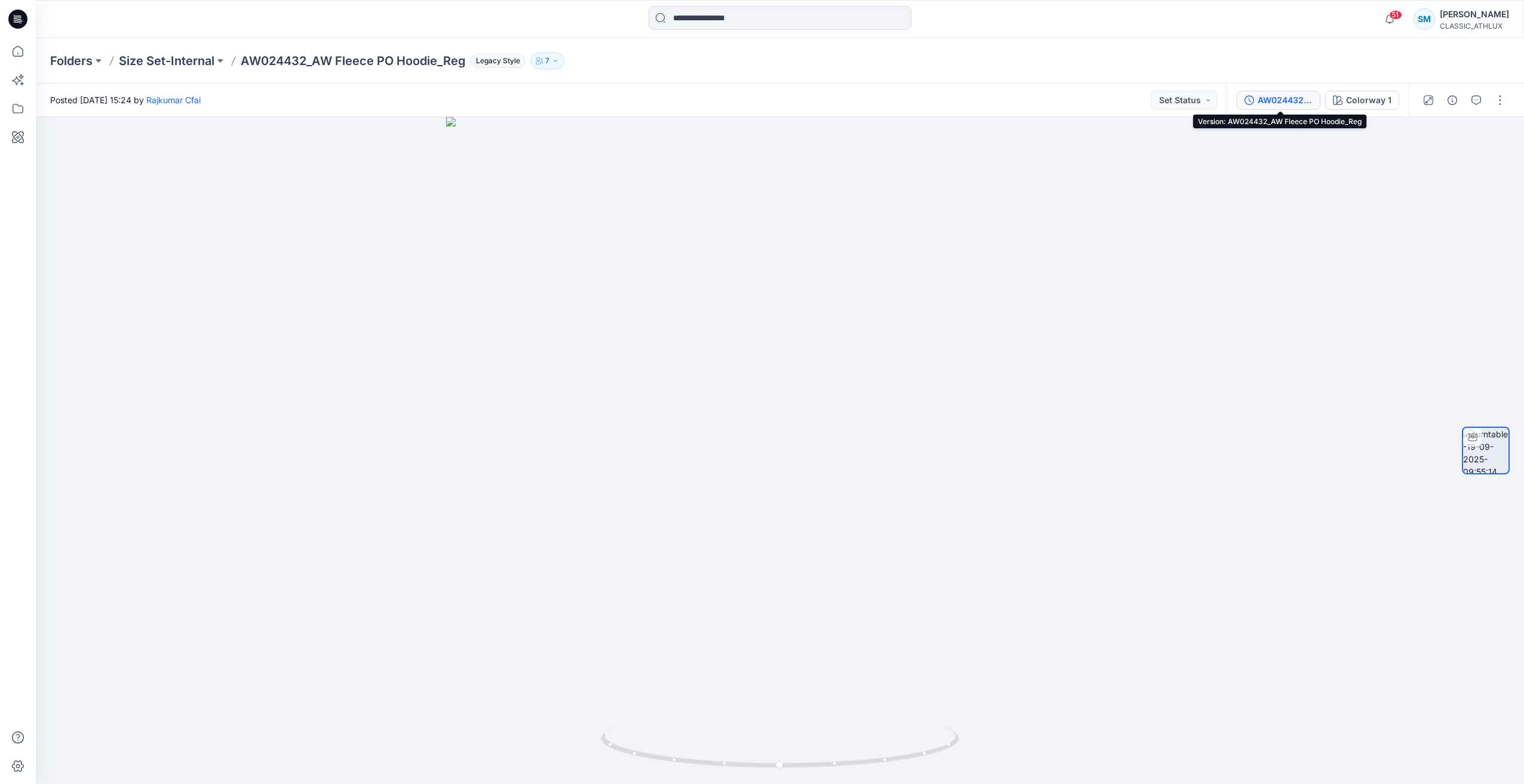
click at [1290, 101] on div "AW024432_AW Fleece PO Hoodie_Reg" at bounding box center [1284, 100] width 54 height 13
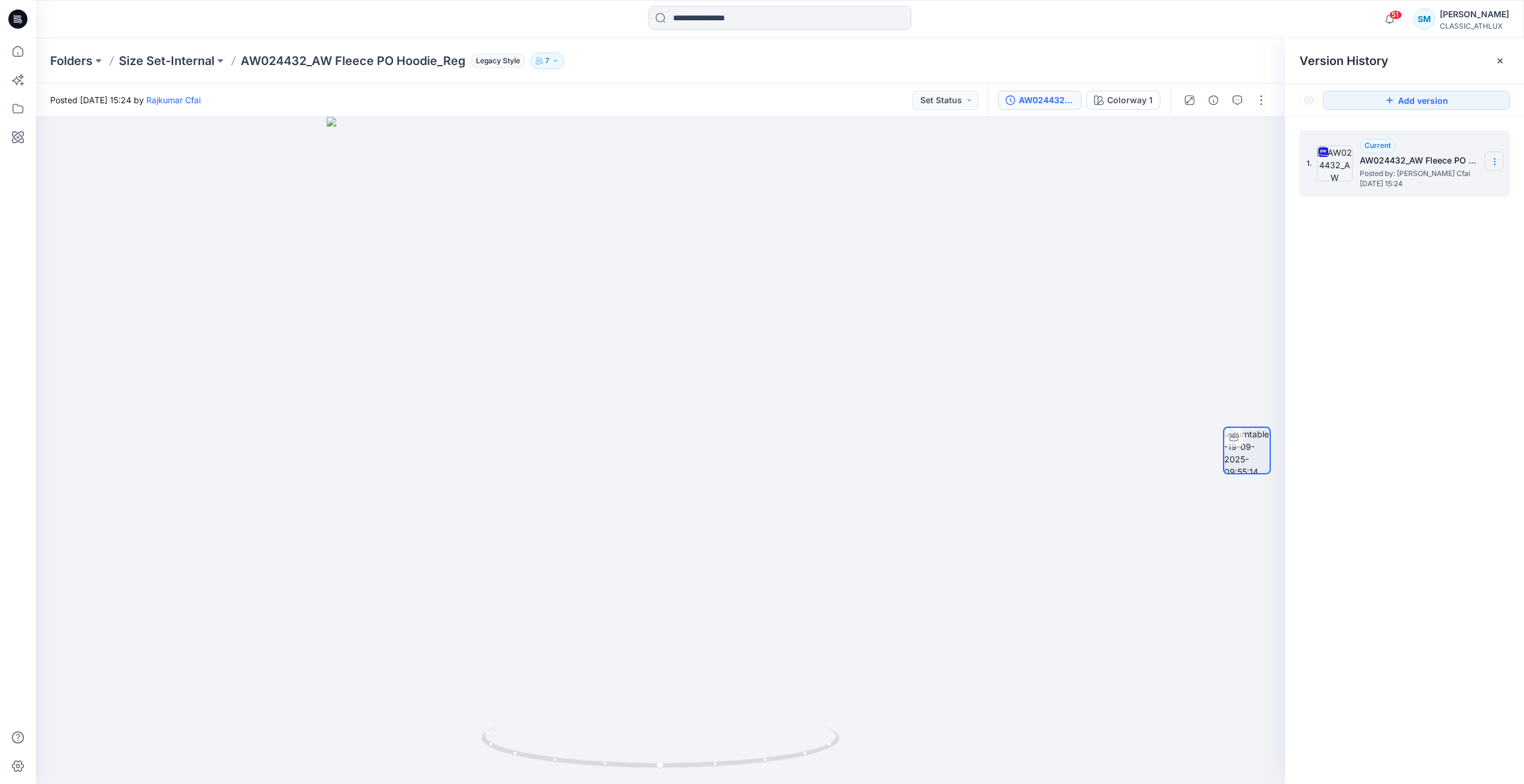
click at [1494, 161] on icon at bounding box center [1494, 161] width 10 height 10
click at [1443, 181] on span "Download Source BW File" at bounding box center [1434, 184] width 100 height 14
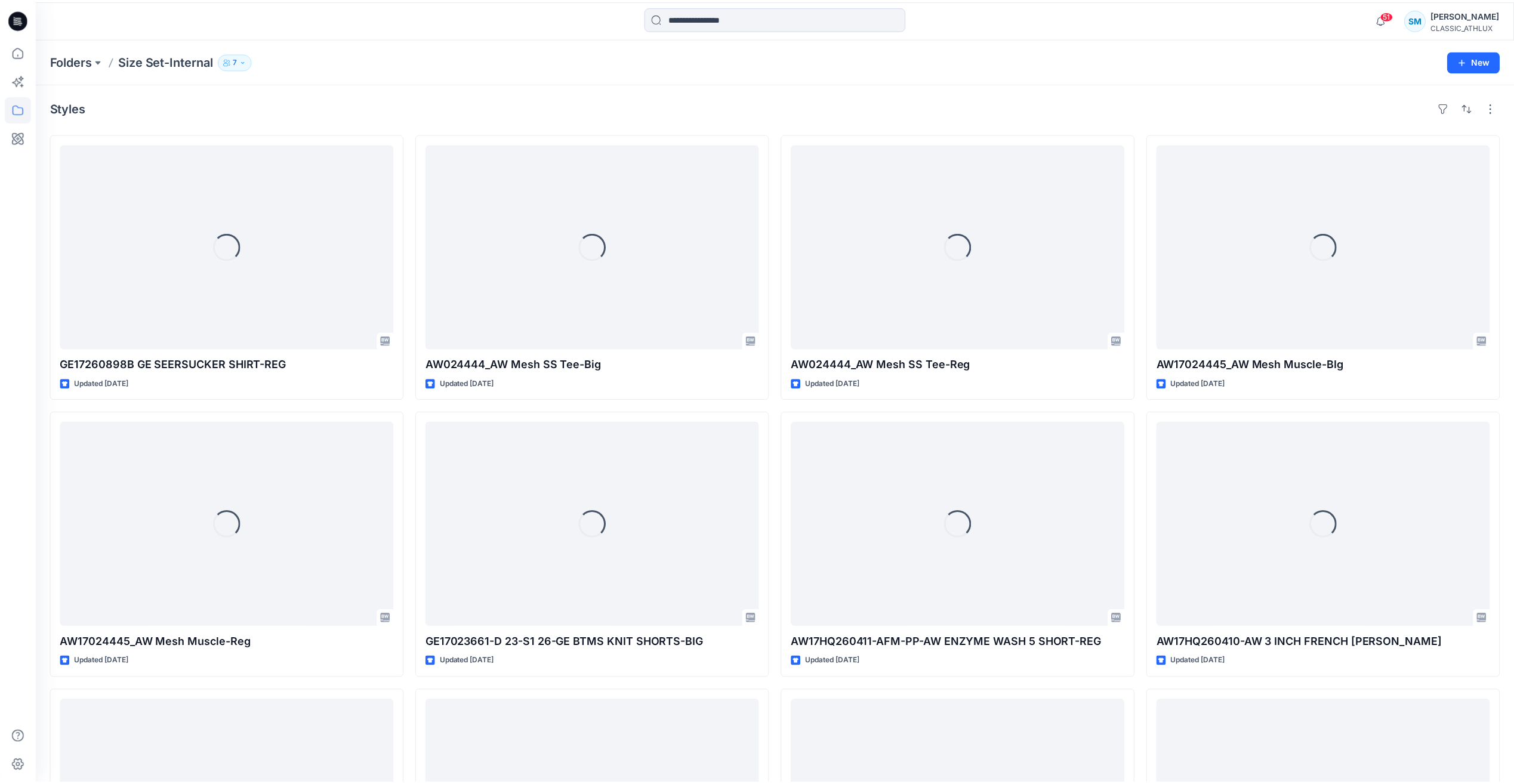
scroll to position [1290, 0]
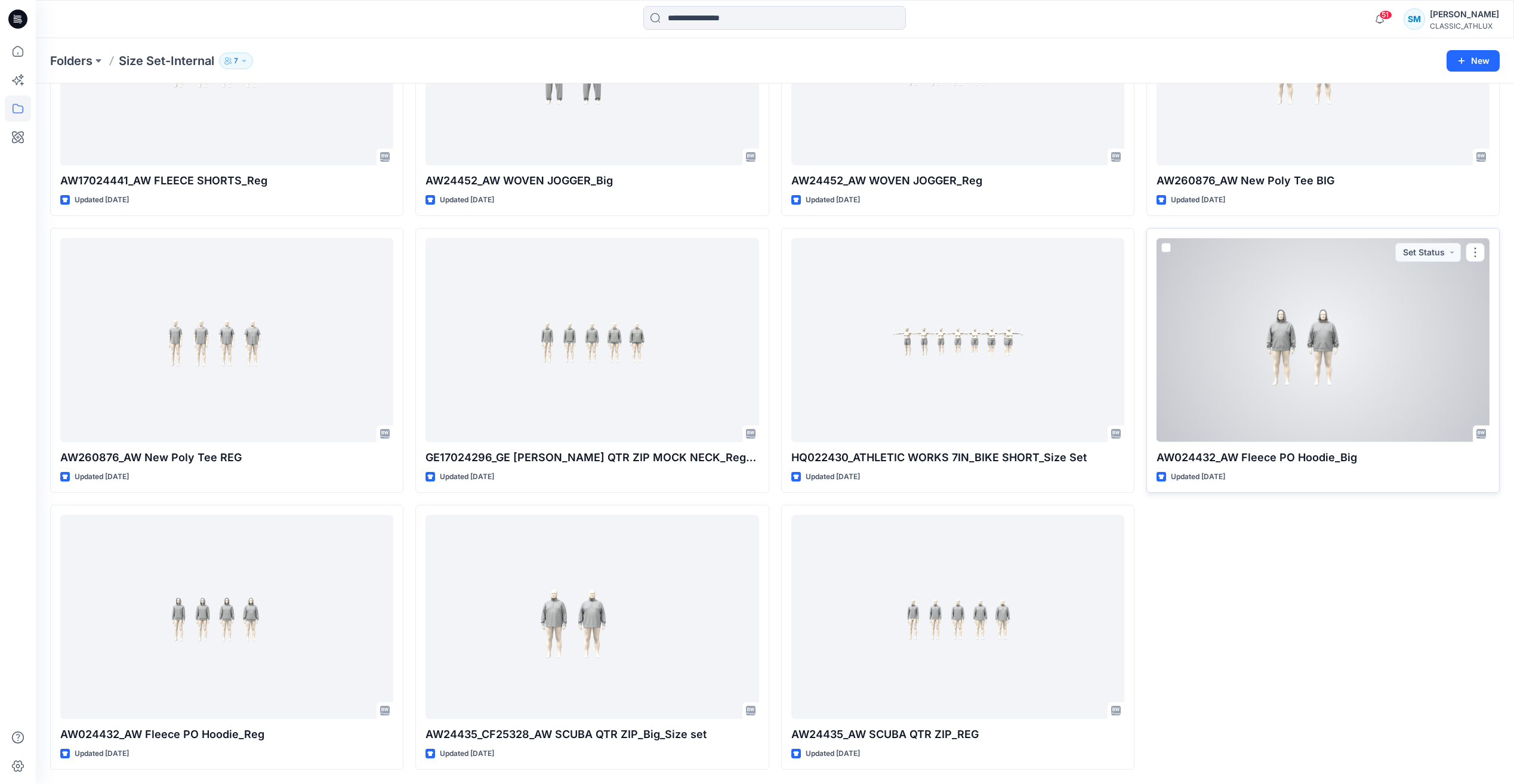
click at [1404, 287] on div at bounding box center [1323, 339] width 333 height 203
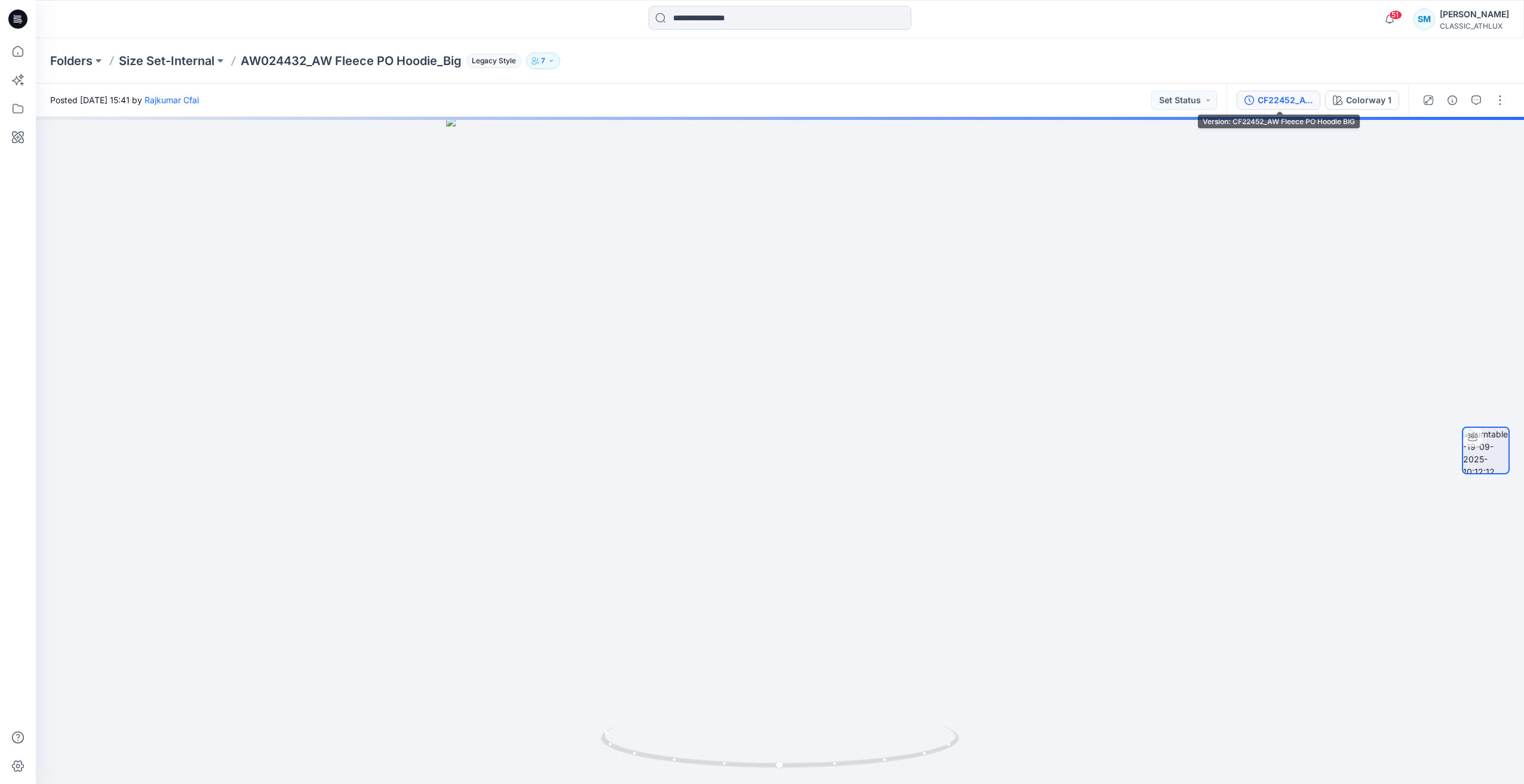
click at [1286, 97] on div "CF22452_AW Fleece PO Hoodie BIG" at bounding box center [1284, 100] width 54 height 13
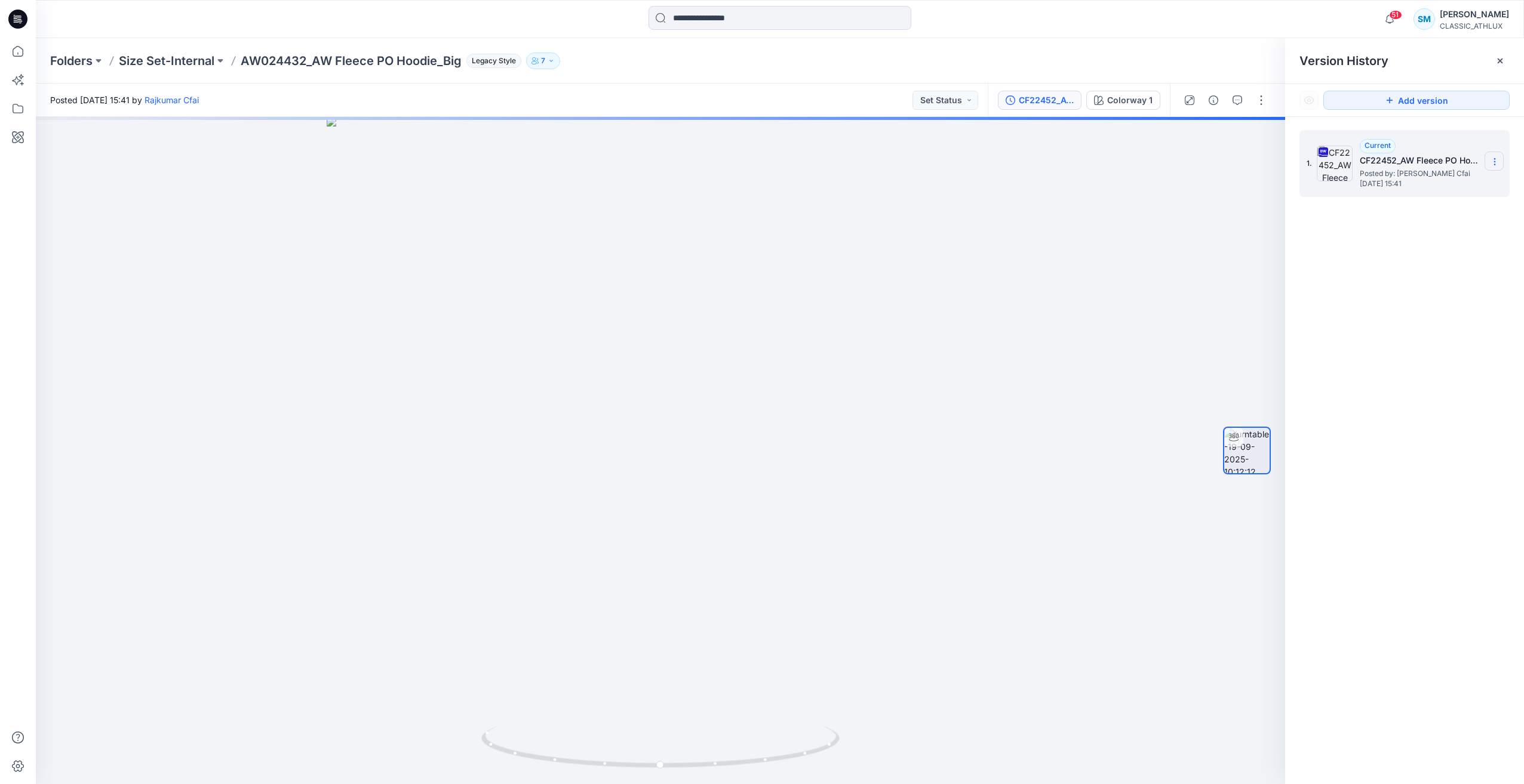
click at [1495, 160] on icon at bounding box center [1494, 161] width 10 height 10
drag, startPoint x: 1440, startPoint y: 191, endPoint x: 1523, endPoint y: 244, distance: 98.5
click at [1441, 191] on span "Download Source BW File" at bounding box center [1434, 184] width 100 height 14
